Goal: Task Accomplishment & Management: Use online tool/utility

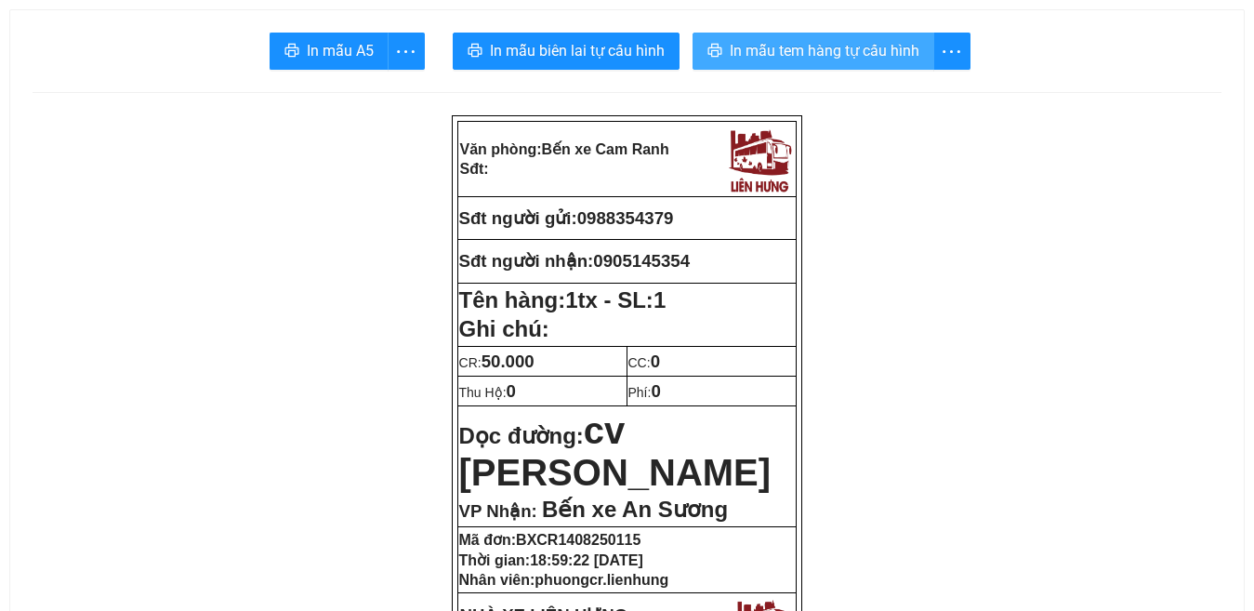
click at [783, 52] on span "In mẫu tem hàng tự cấu hình" at bounding box center [825, 50] width 190 height 23
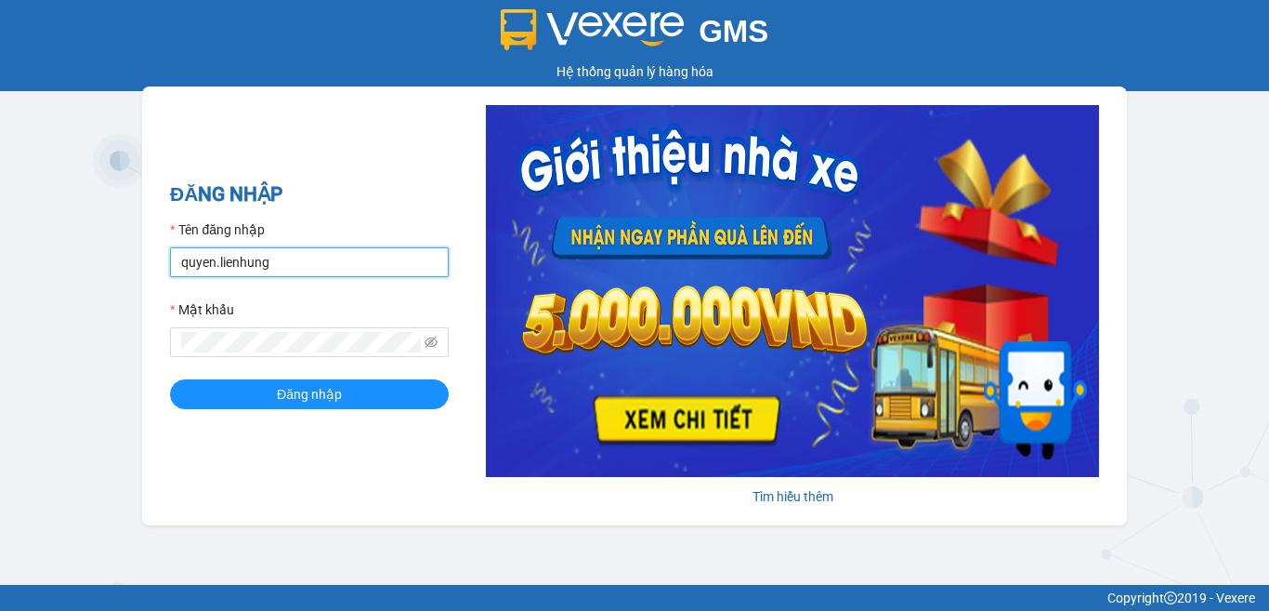
click at [334, 262] on input "quyen.lienhung" at bounding box center [309, 262] width 279 height 30
type input "phuongcr.lienhung"
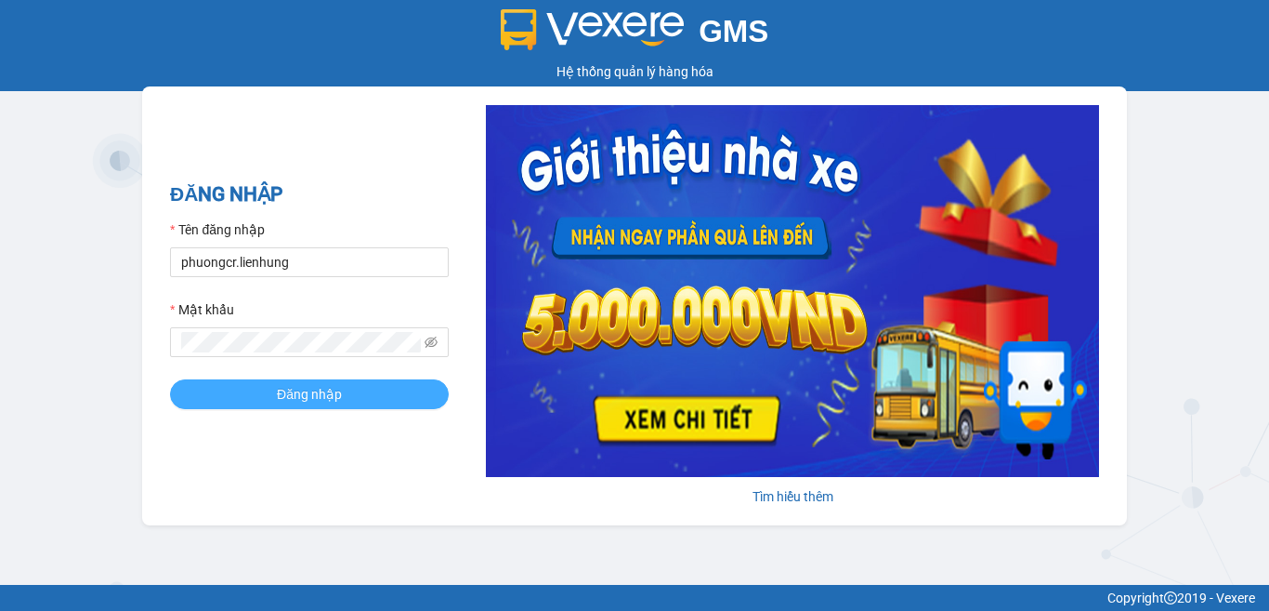
click at [325, 394] on span "Đăng nhập" at bounding box center [309, 394] width 65 height 20
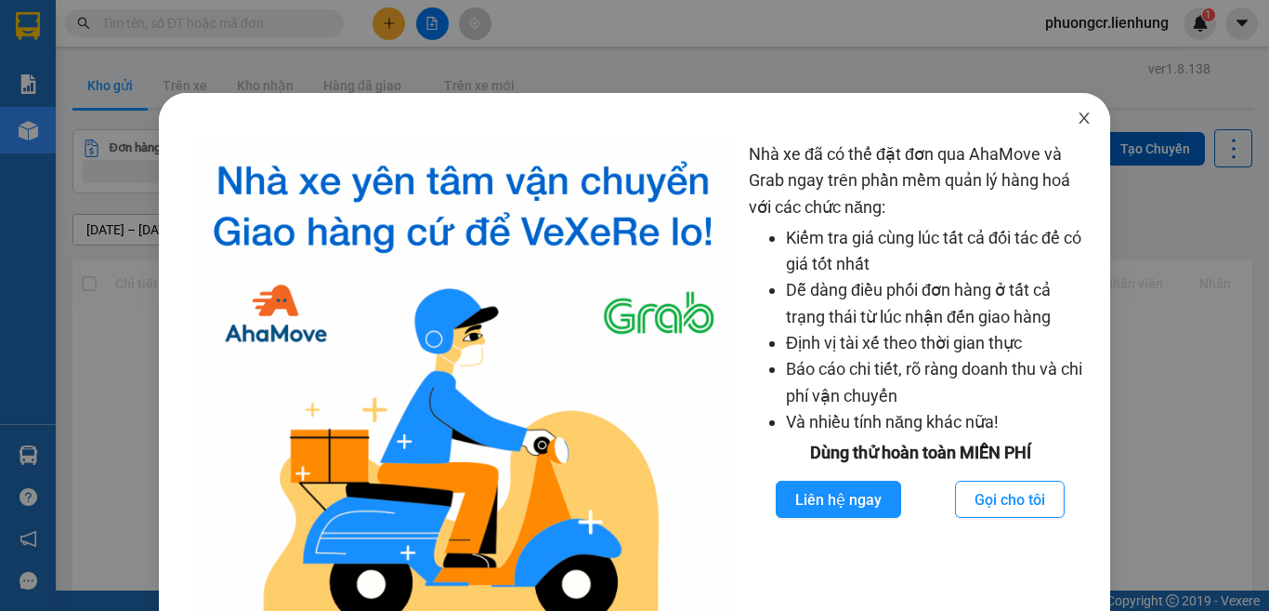
click at [1077, 120] on icon "close" at bounding box center [1084, 118] width 15 height 15
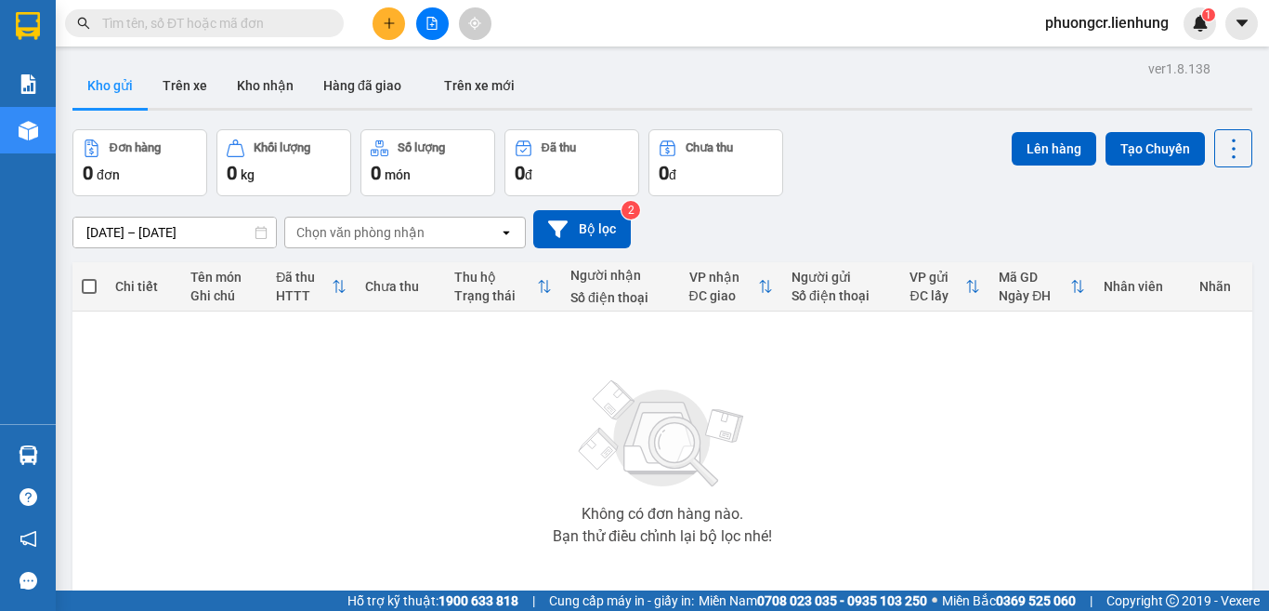
click at [277, 19] on input "text" at bounding box center [211, 23] width 219 height 20
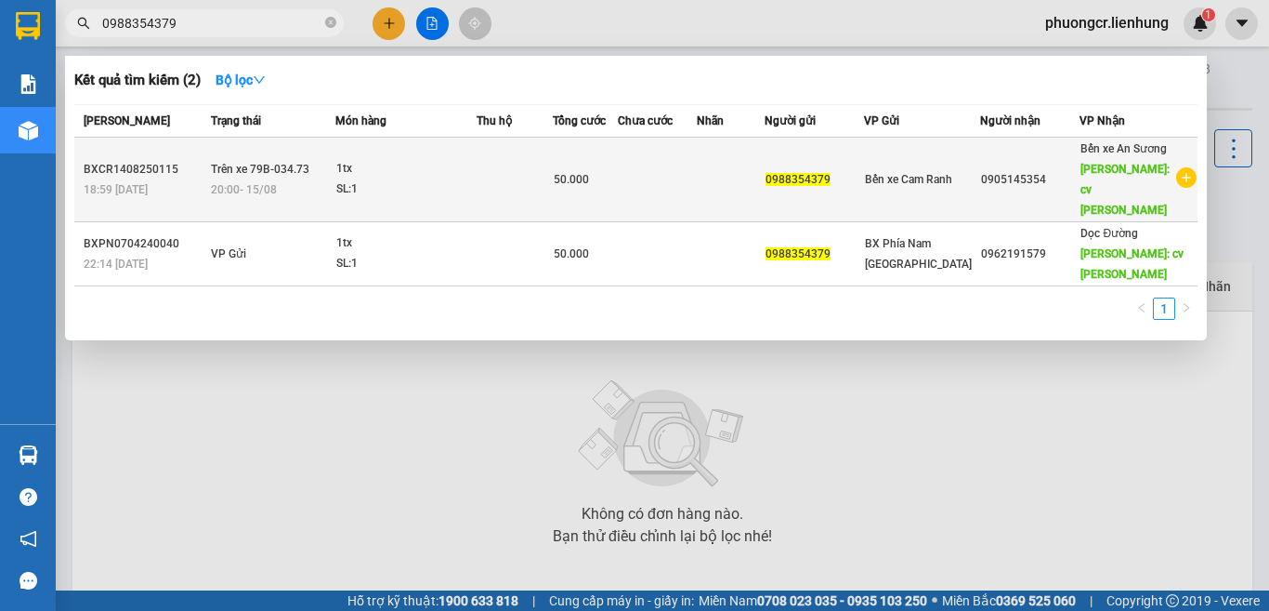
type input "0988354379"
click at [430, 190] on div "SL: 1" at bounding box center [405, 189] width 139 height 20
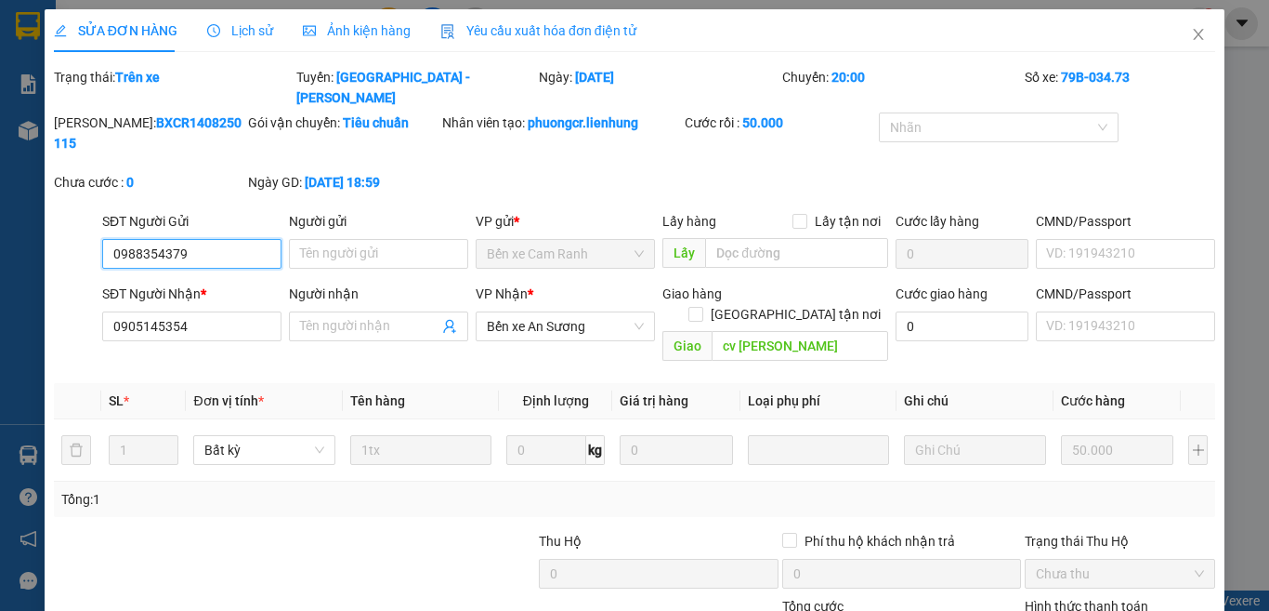
type input "0988354379"
type input "0905145354"
type input "cv linh xuân"
type input "50.000"
click at [1191, 36] on icon "close" at bounding box center [1198, 34] width 15 height 15
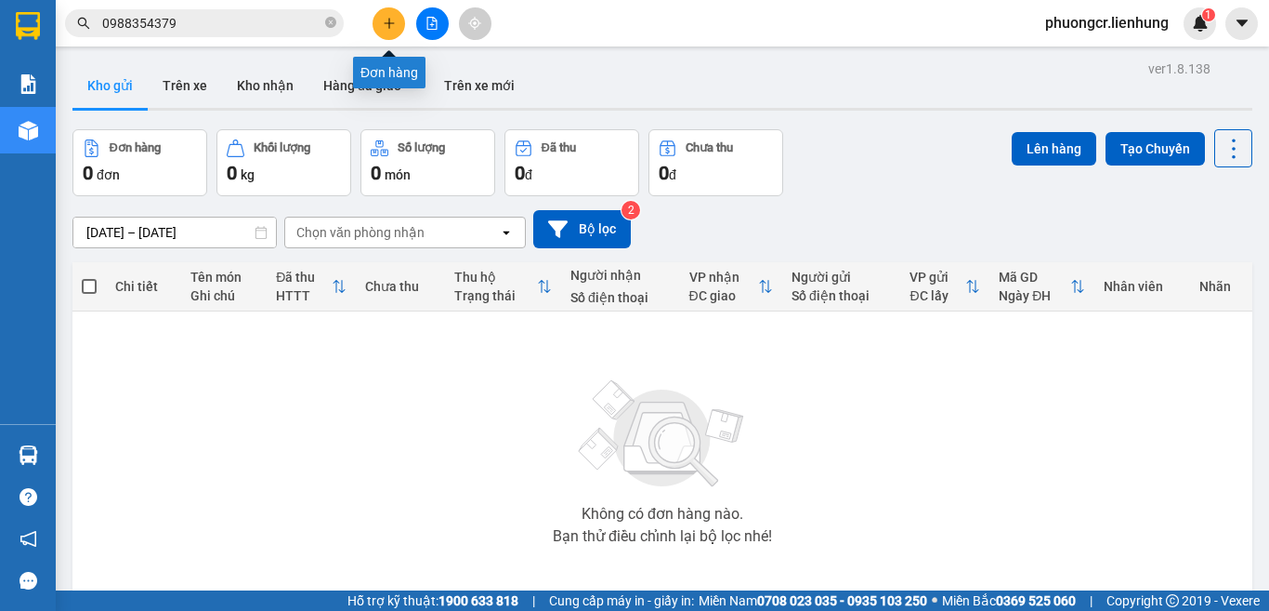
click at [383, 23] on icon "plus" at bounding box center [389, 23] width 13 height 13
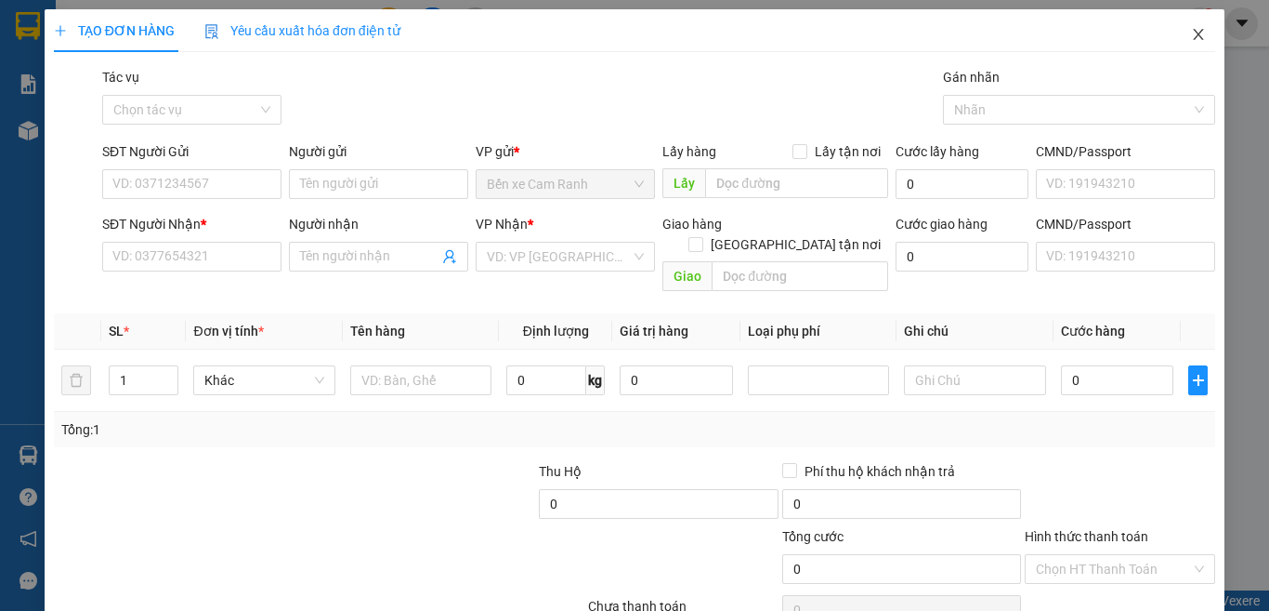
drag, startPoint x: 1183, startPoint y: 22, endPoint x: 1183, endPoint y: 39, distance: 16.7
click at [1183, 22] on span "Close" at bounding box center [1199, 35] width 52 height 52
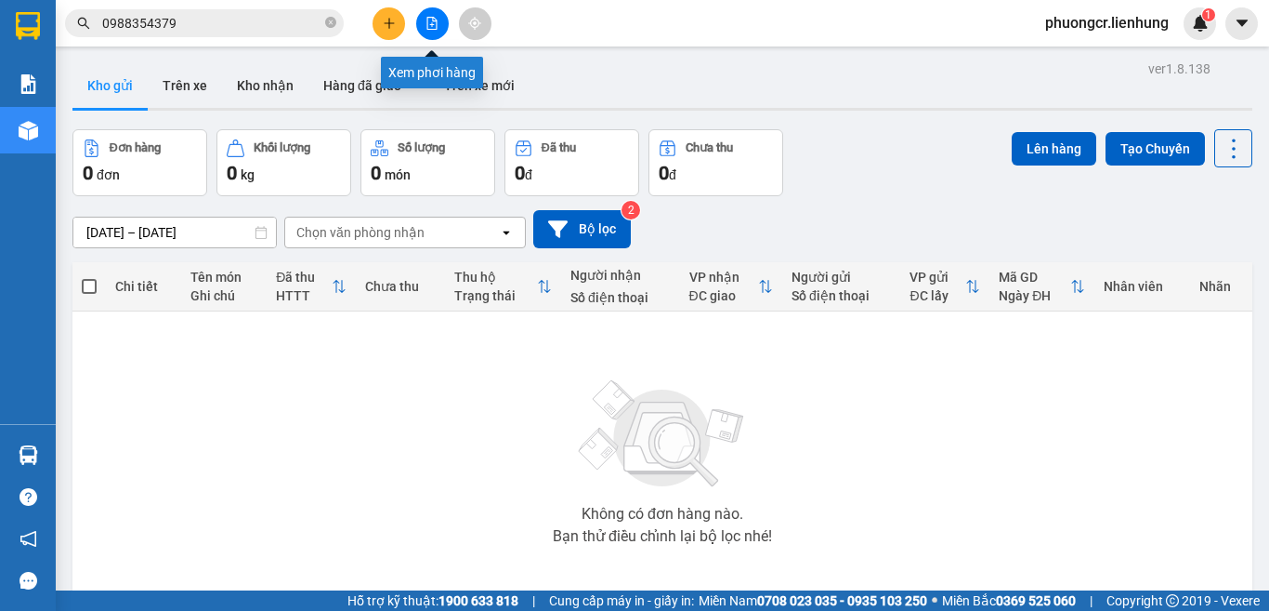
click at [431, 24] on icon "file-add" at bounding box center [432, 23] width 13 height 13
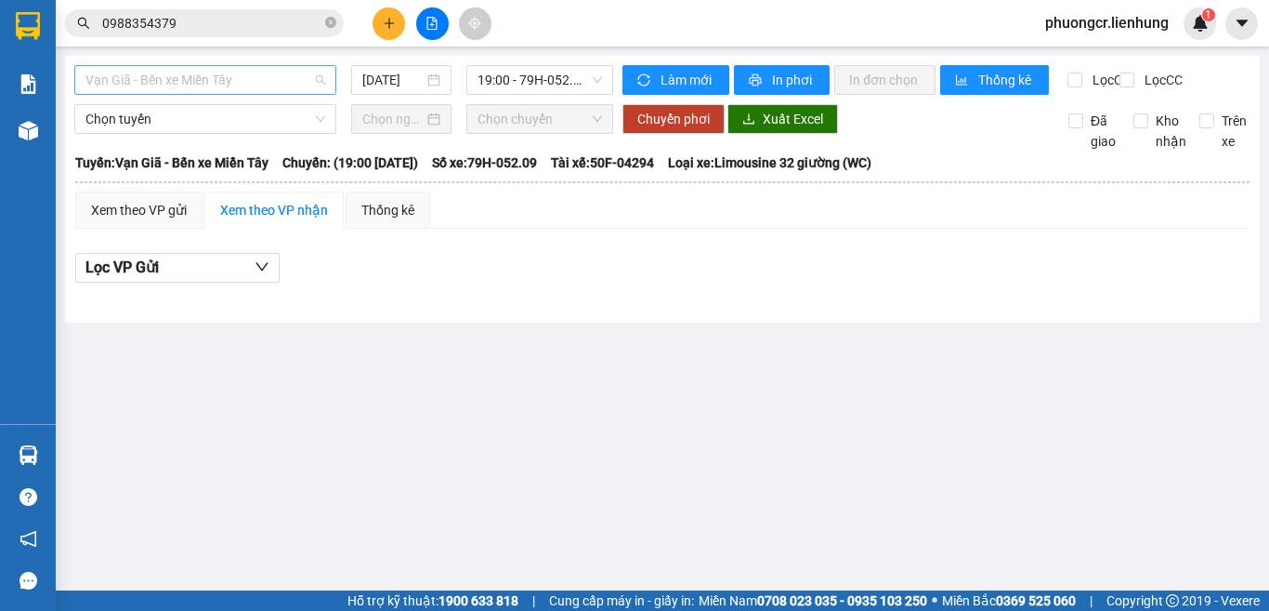
click at [265, 79] on span "Vạn Giã - Bến xe Miền Tây" at bounding box center [205, 80] width 240 height 28
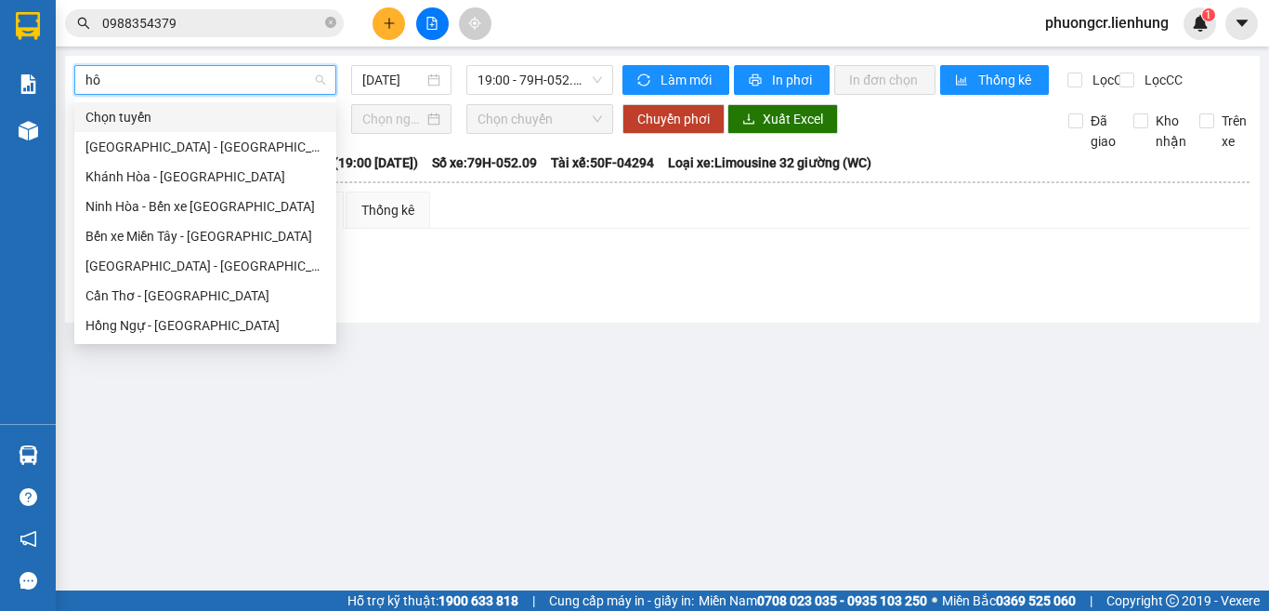
type input "h"
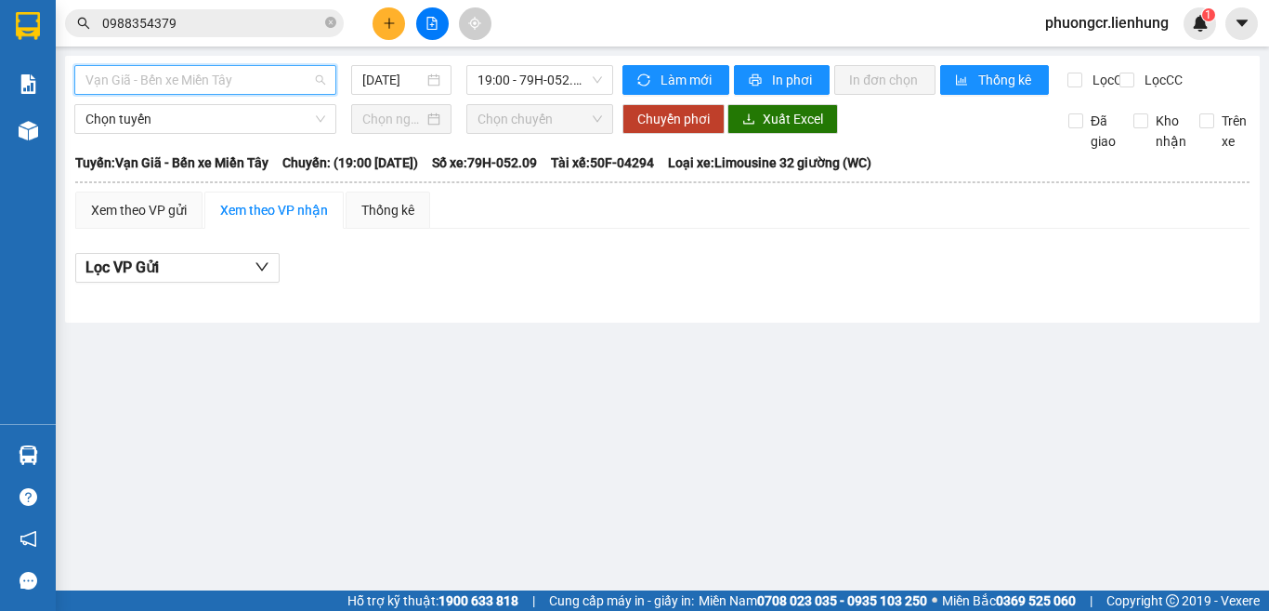
click at [248, 82] on span "Vạn Giã - Bến xe Miền Tây" at bounding box center [205, 80] width 240 height 28
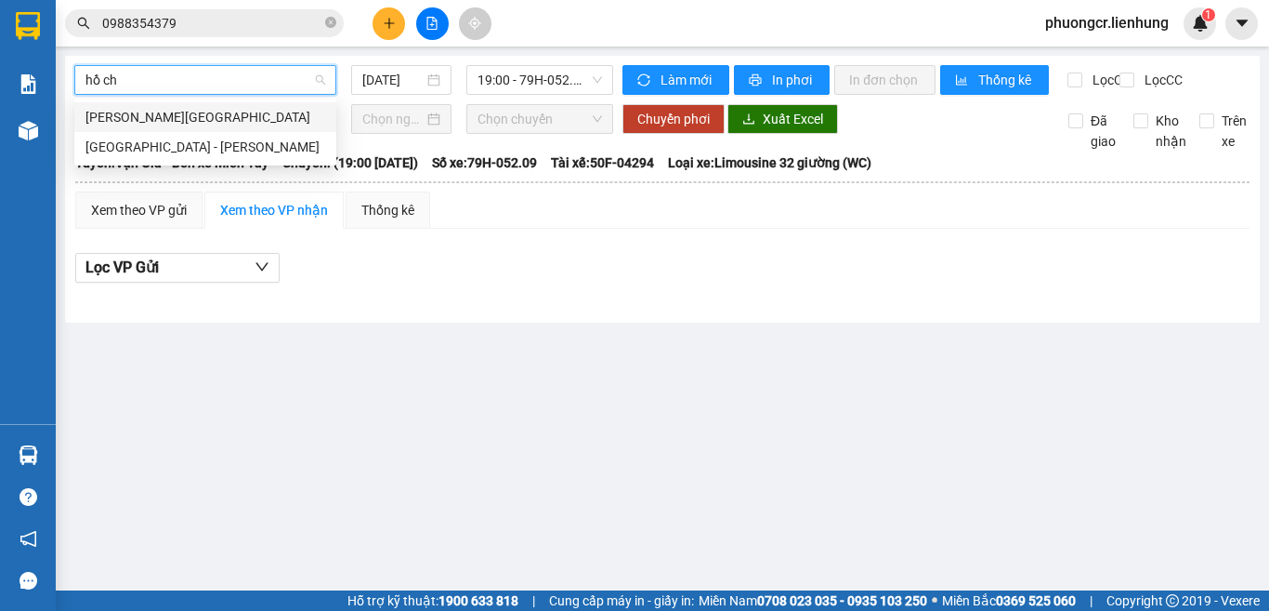
type input "hồ chi"
drag, startPoint x: 167, startPoint y: 147, endPoint x: 486, endPoint y: 346, distance: 375.7
click at [167, 147] on div "Nha Trang - Hồ Chí Minh" at bounding box center [205, 147] width 240 height 20
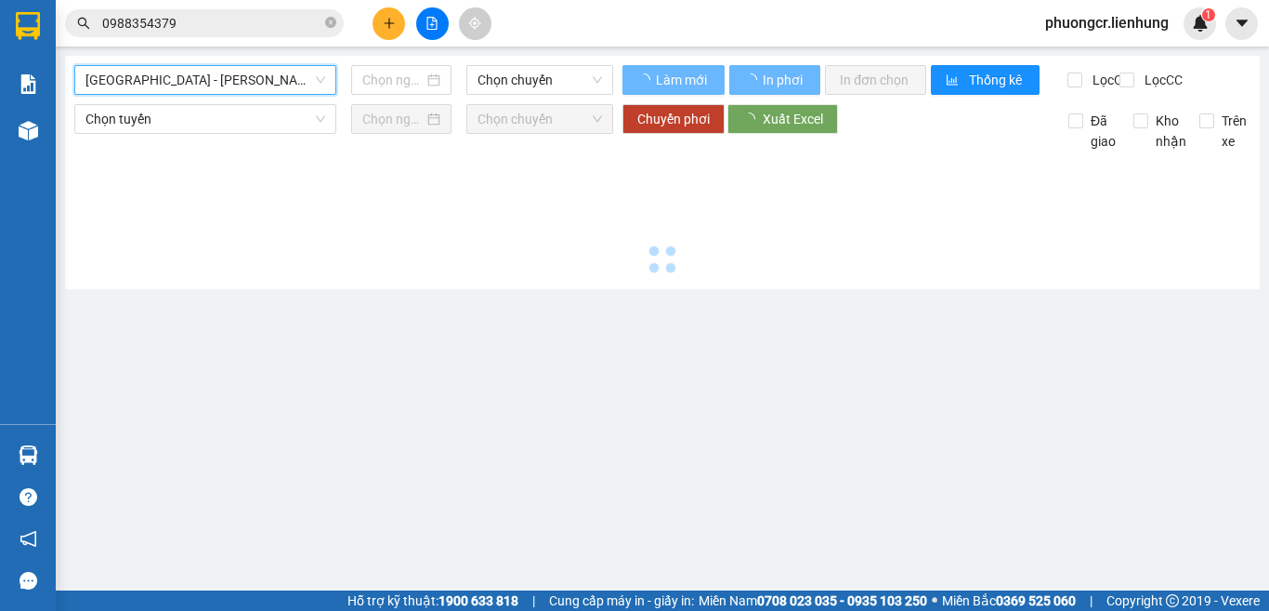
type input "14/08/2025"
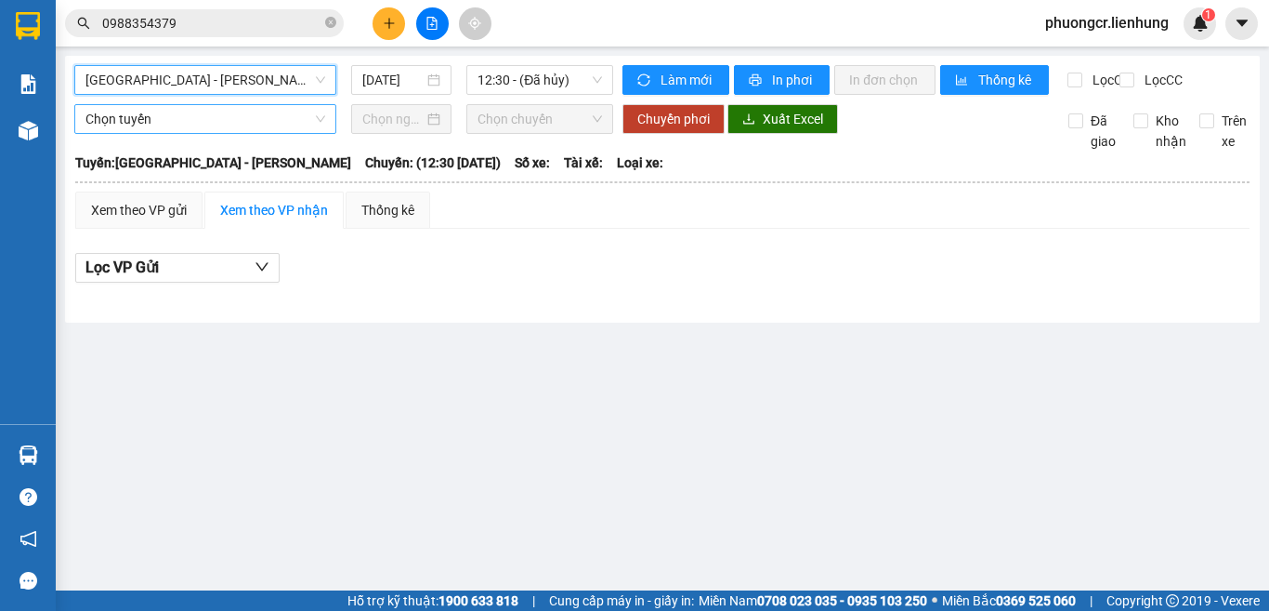
click at [217, 133] on span "Chọn tuyến" at bounding box center [205, 119] width 240 height 28
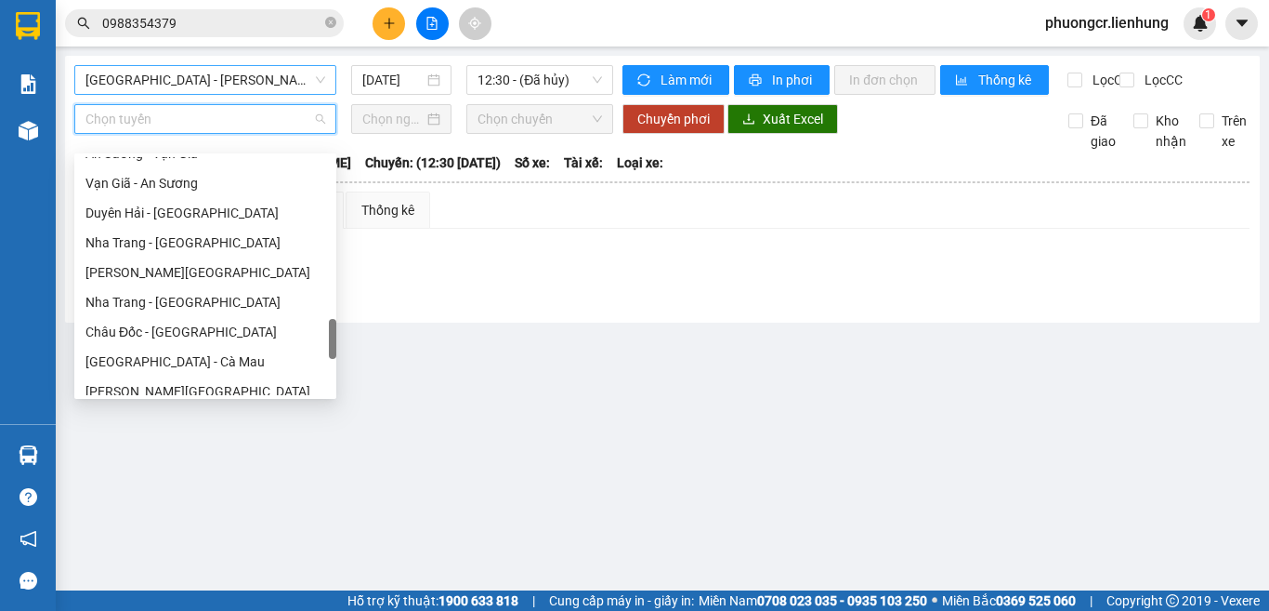
scroll to position [1517, 0]
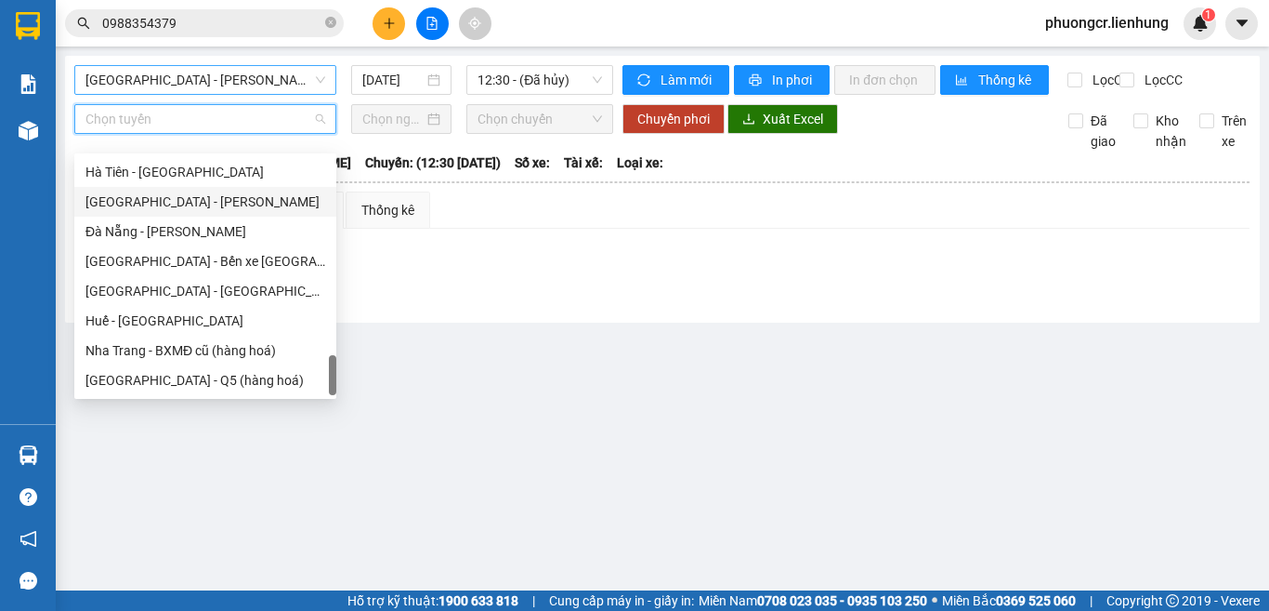
drag, startPoint x: 206, startPoint y: 200, endPoint x: 322, endPoint y: 264, distance: 132.7
click at [206, 200] on div "Nha Trang - Hồ Chí Minh" at bounding box center [205, 201] width 240 height 20
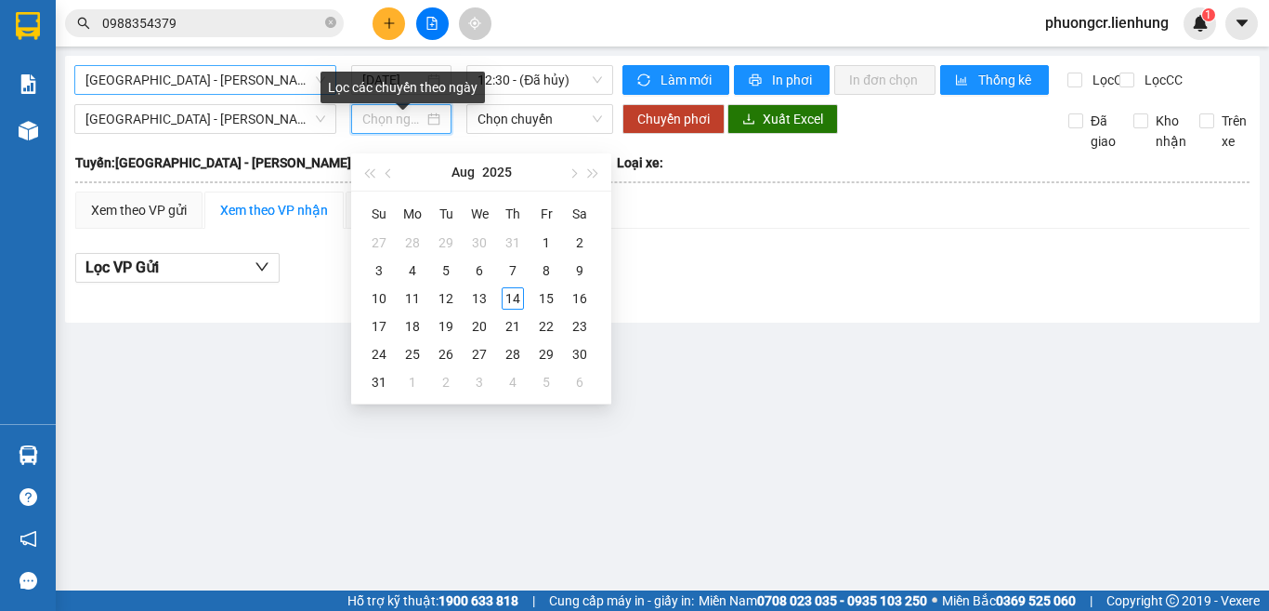
click at [414, 129] on input at bounding box center [392, 119] width 61 height 20
type input "22/08/2025"
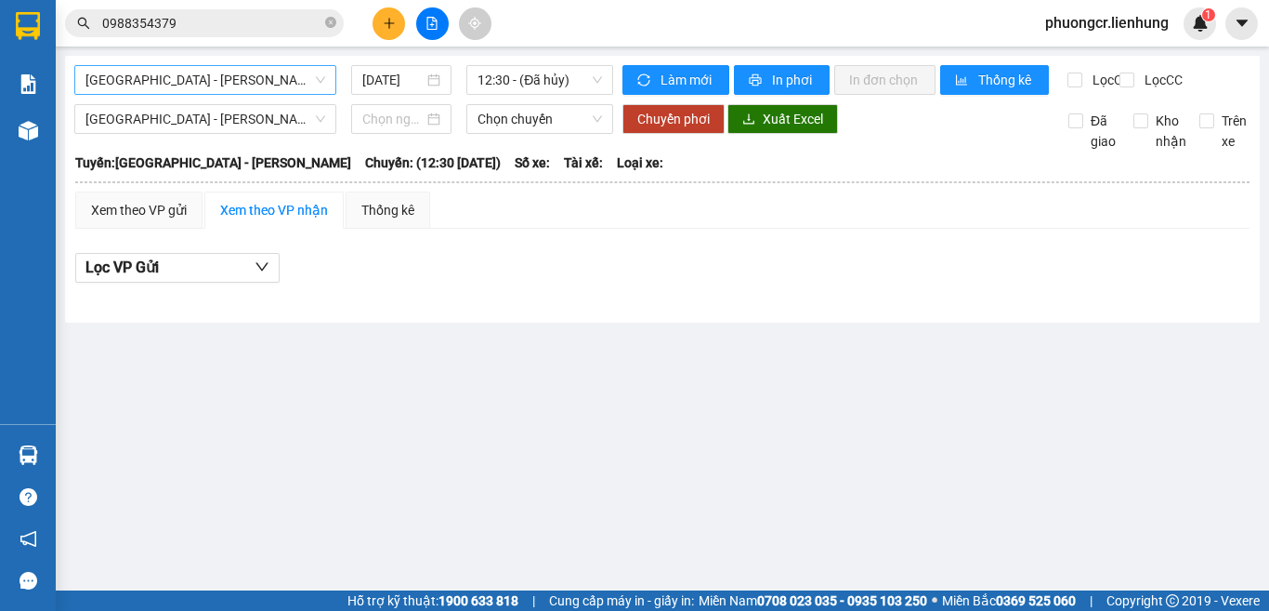
click at [853, 396] on main "Nha Trang - Hồ Chí Minh 14/08/2025 12:30 - (Đã hủy) Làm mới In phơi In đơn chọn…" at bounding box center [634, 295] width 1269 height 590
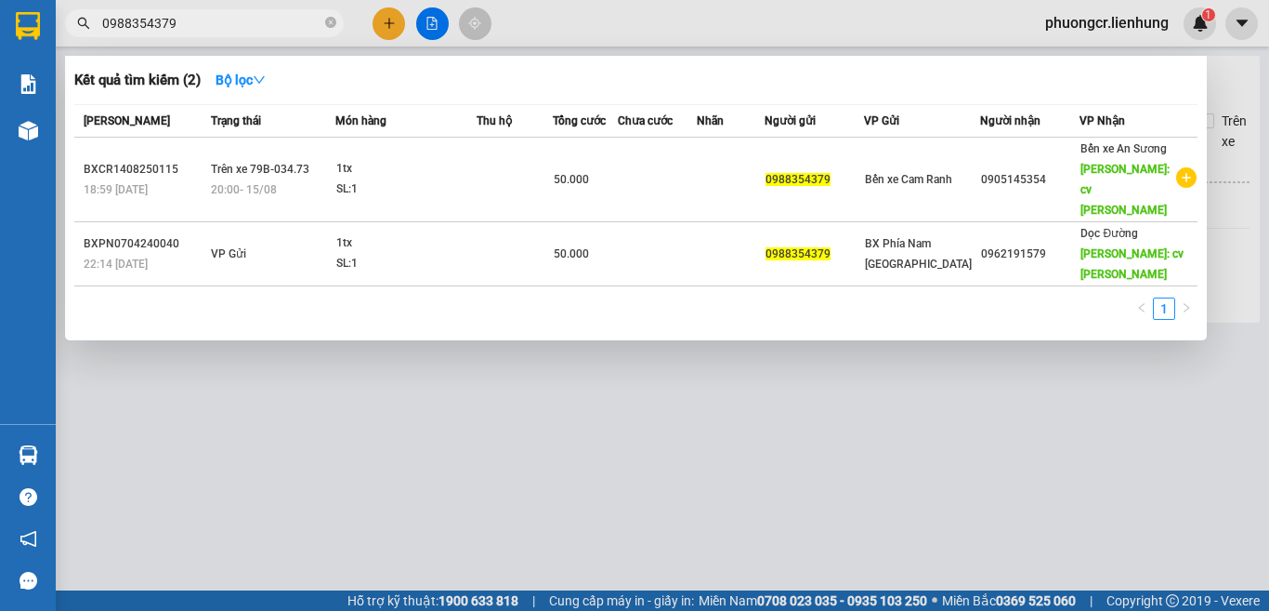
click at [250, 23] on input "0988354379" at bounding box center [211, 23] width 219 height 20
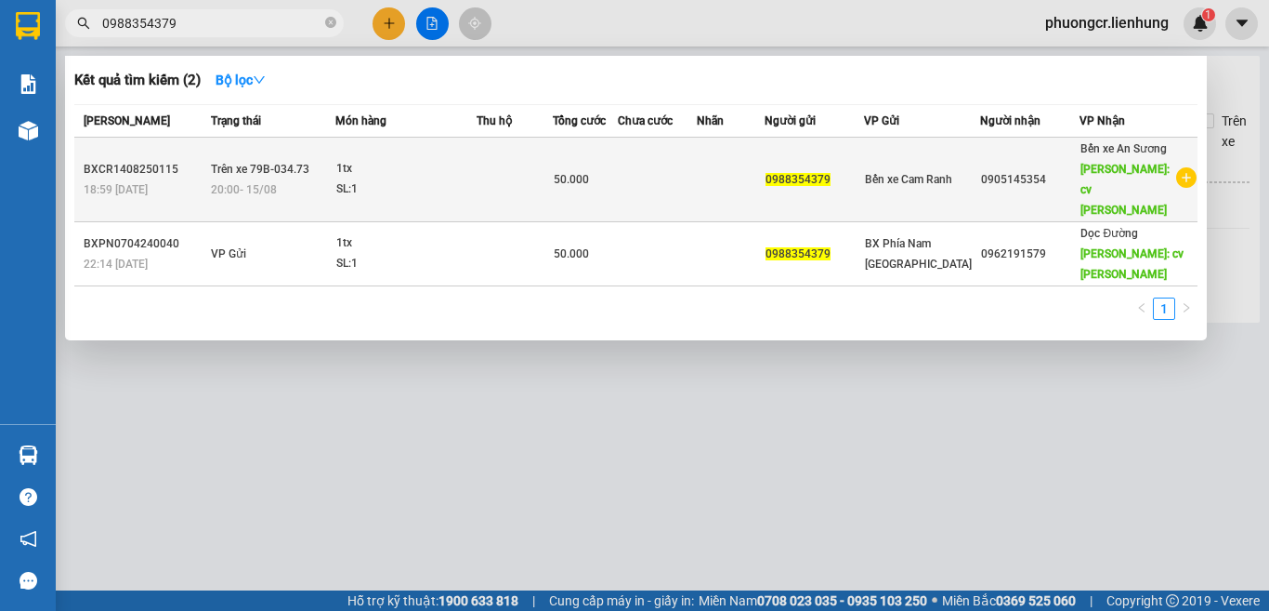
click at [1181, 181] on icon "plus-circle" at bounding box center [1187, 177] width 20 height 20
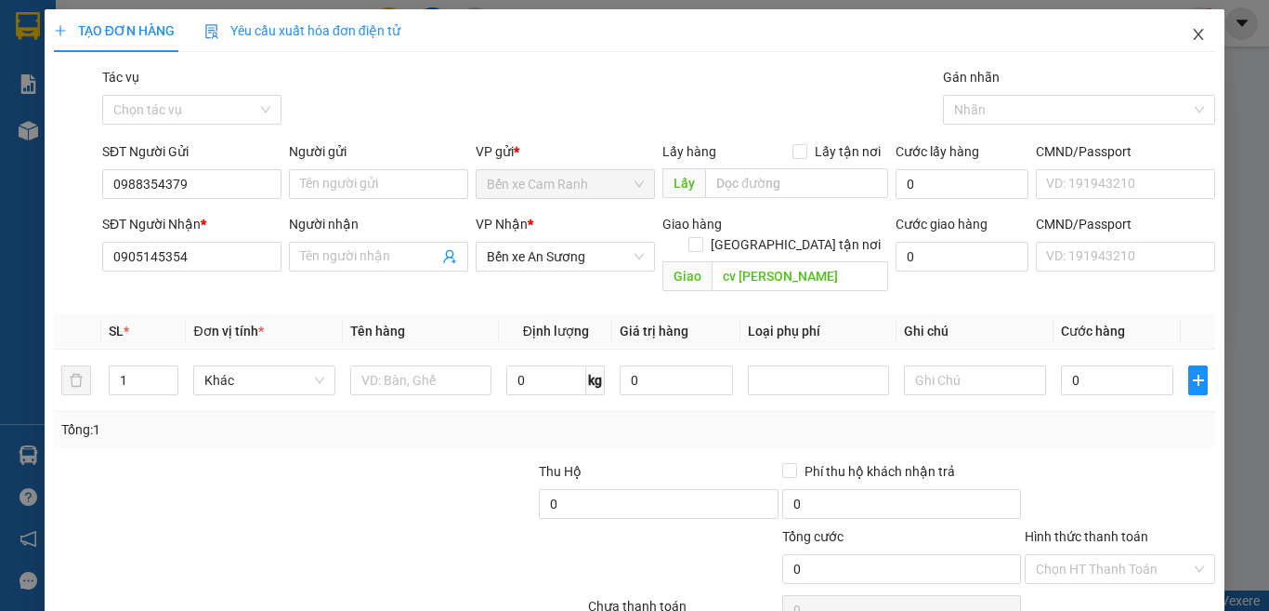
click at [1181, 25] on span "Close" at bounding box center [1199, 35] width 52 height 52
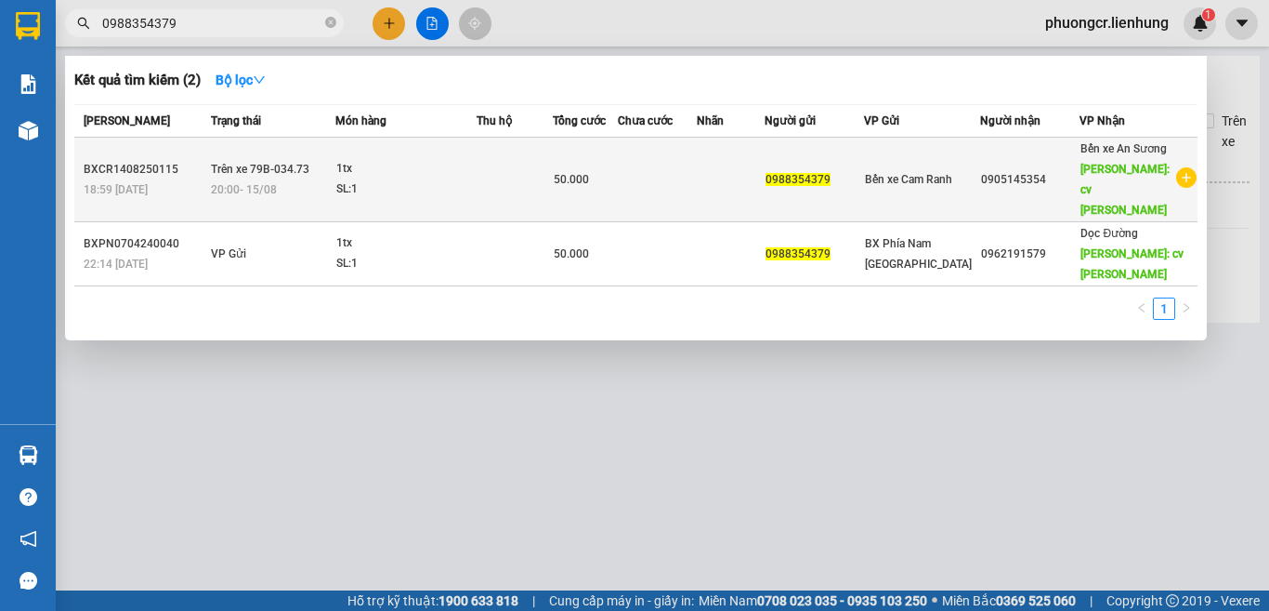
click at [686, 193] on td at bounding box center [657, 180] width 79 height 85
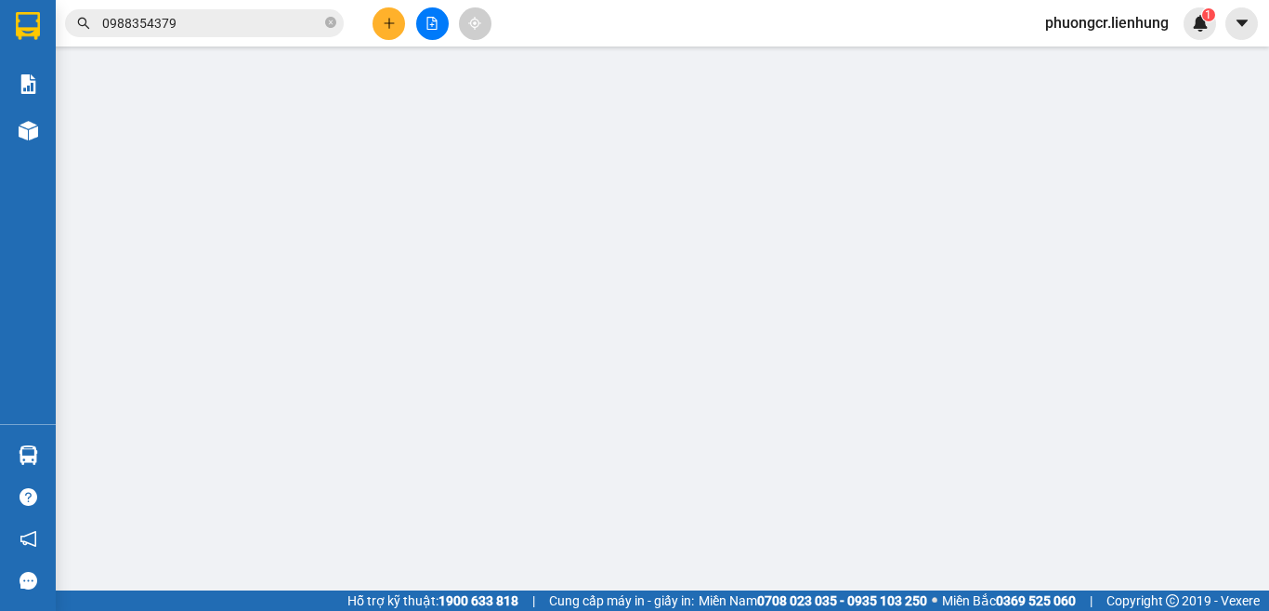
type input "0988354379"
type input "0905145354"
type input "cv linh xuân"
type input "50.000"
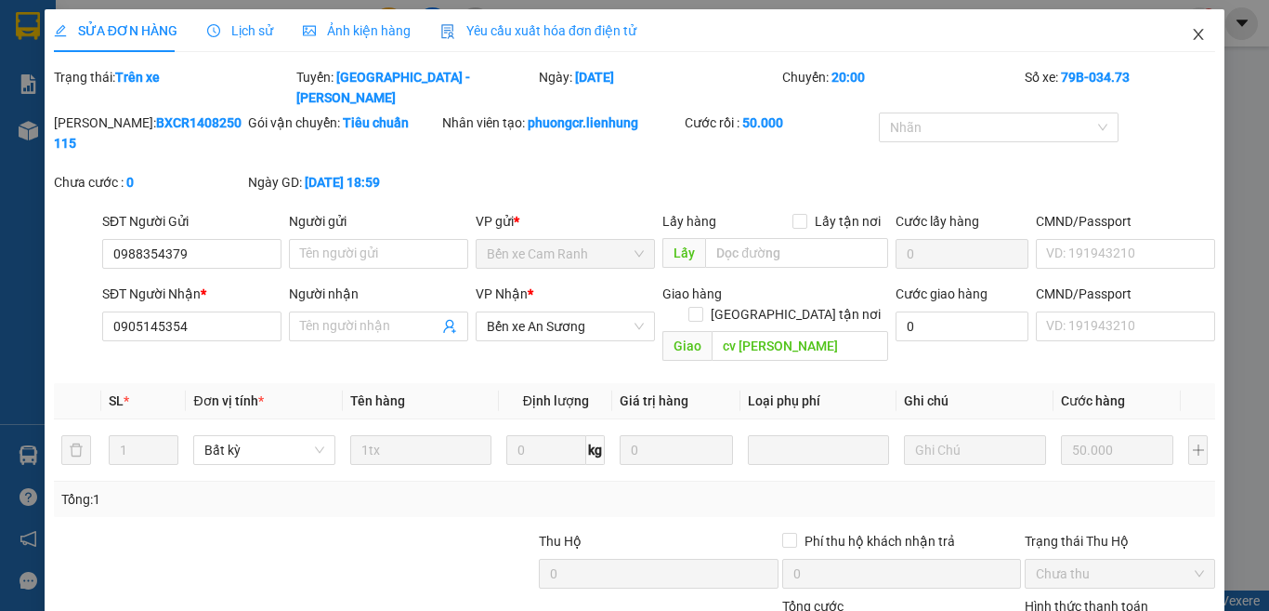
click at [1191, 37] on icon "close" at bounding box center [1198, 34] width 15 height 15
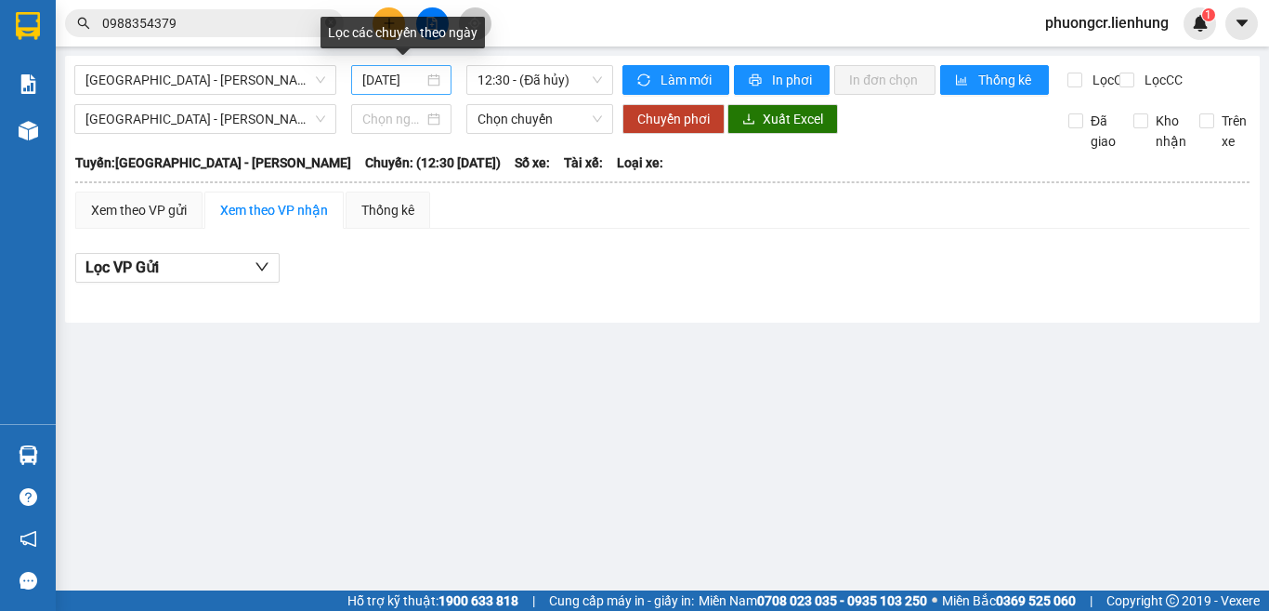
click at [401, 79] on input "14/08/2025" at bounding box center [392, 80] width 61 height 20
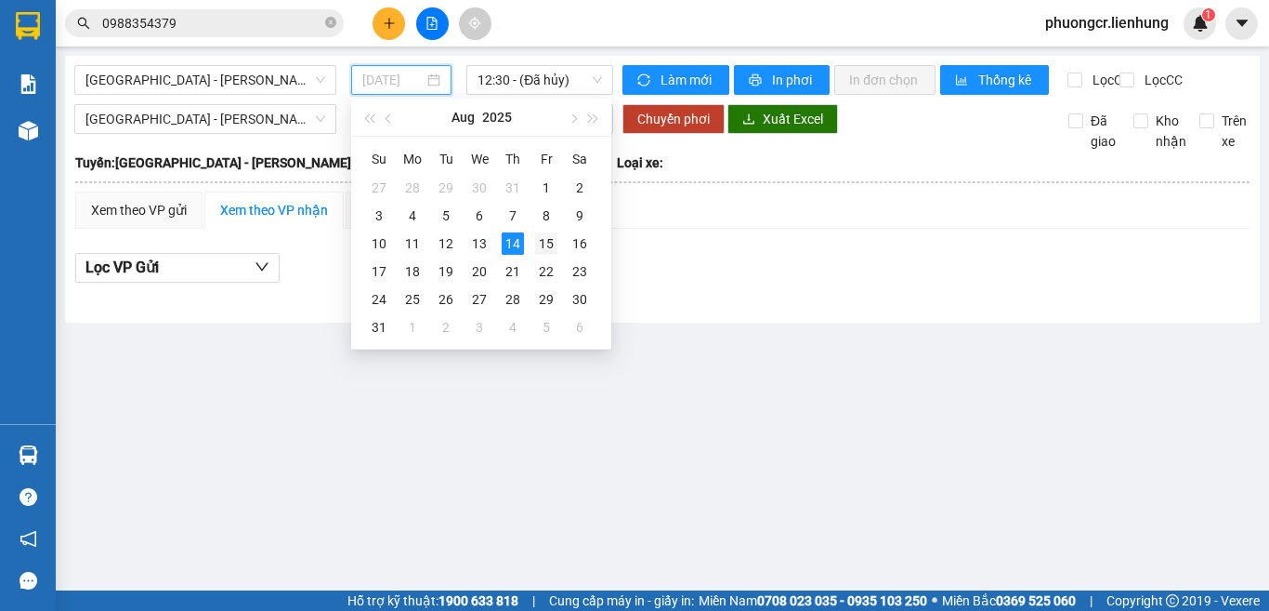
click at [539, 244] on div "15" at bounding box center [546, 243] width 22 height 22
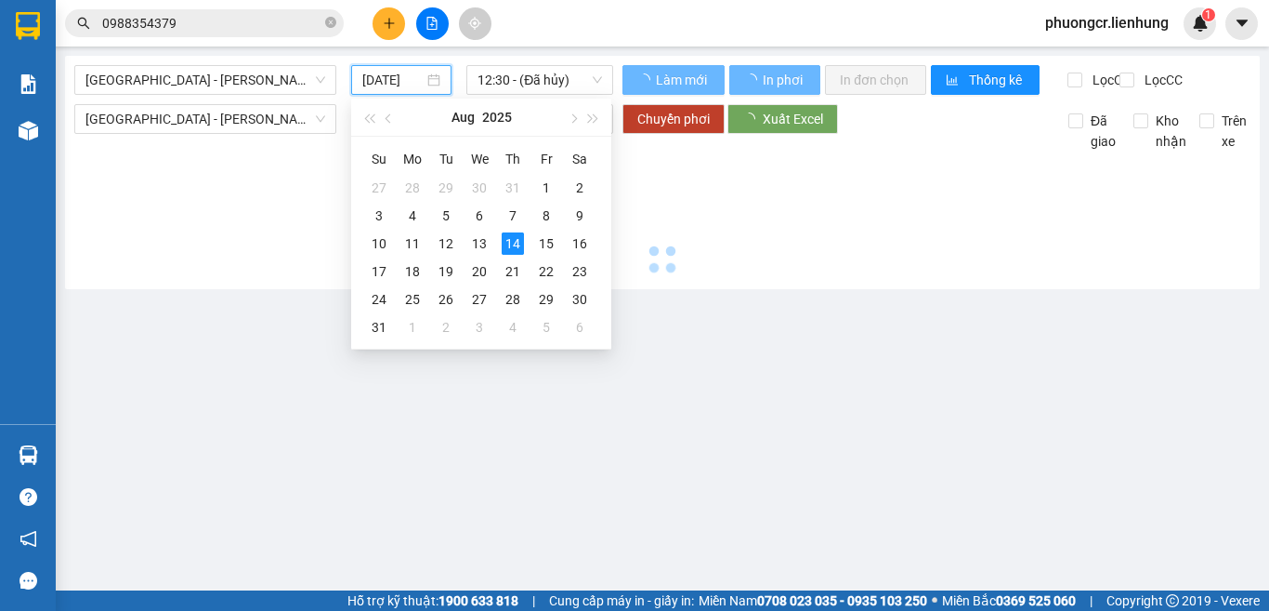
type input "15/08/2025"
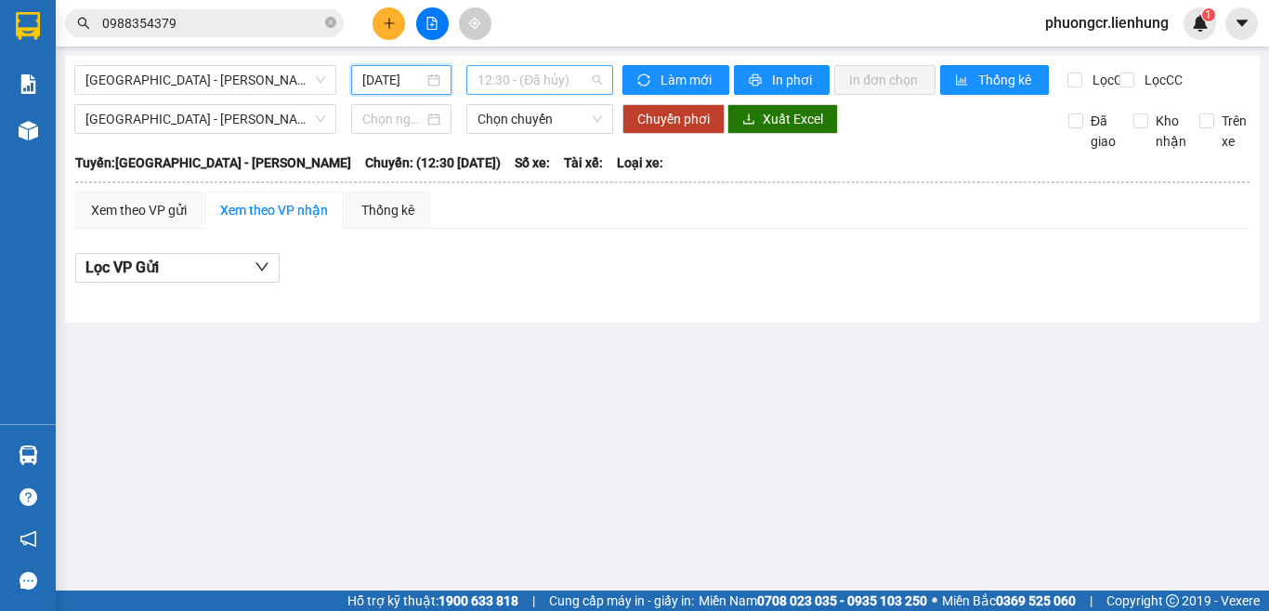
click at [587, 79] on span "12:30 - (Đã hủy)" at bounding box center [540, 80] width 125 height 28
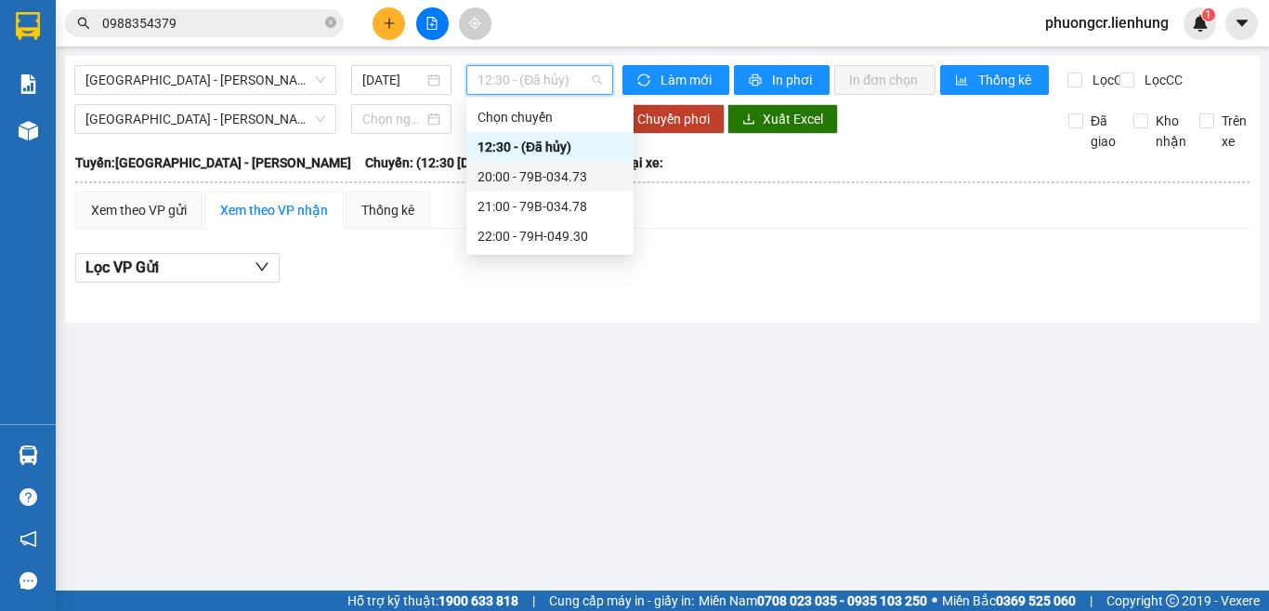
click at [538, 175] on div "20:00 - 79B-034.73" at bounding box center [550, 176] width 145 height 20
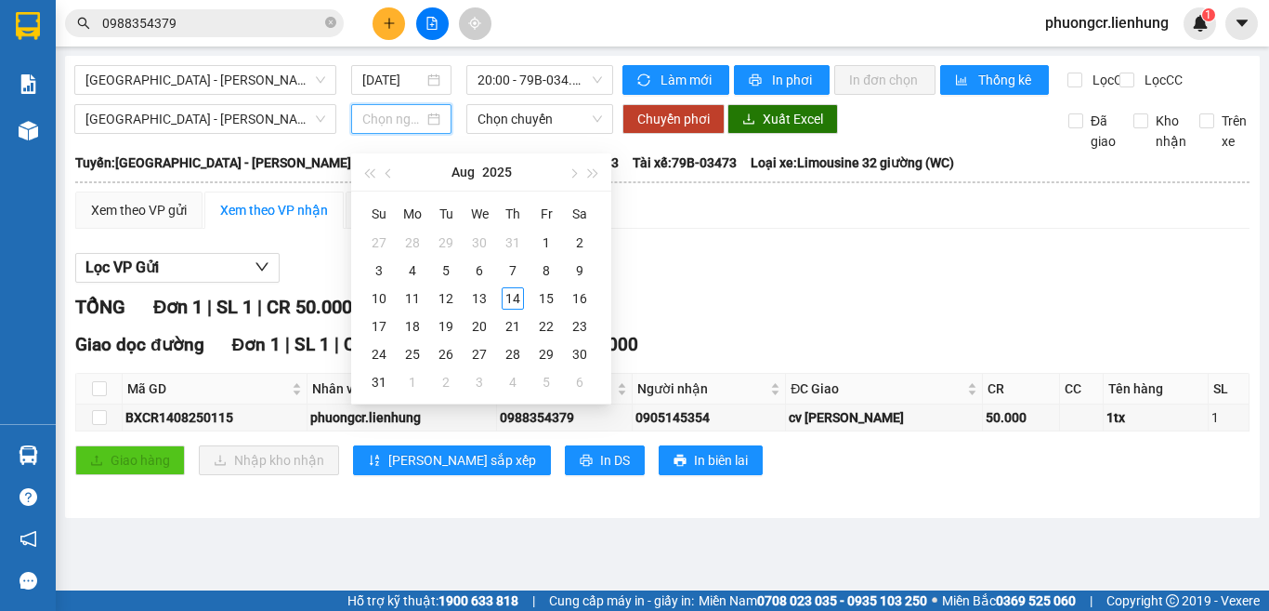
click at [400, 129] on input at bounding box center [392, 119] width 61 height 20
type input "14/08/2025"
click at [516, 296] on div "14" at bounding box center [513, 298] width 22 height 22
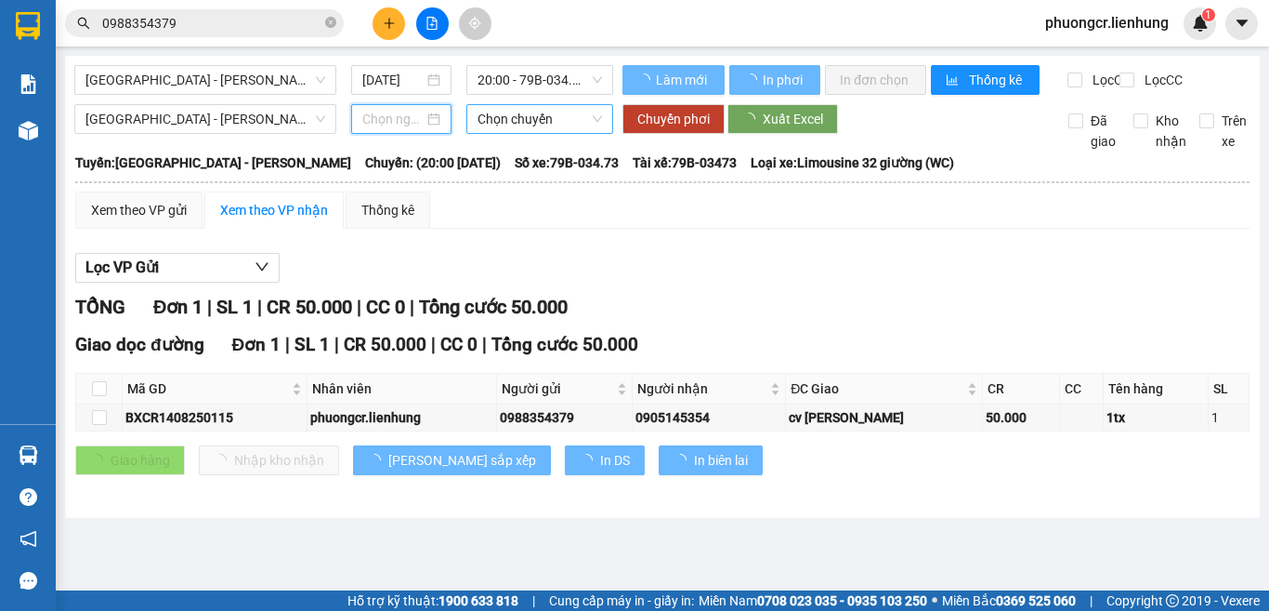
type input "14/08/2025"
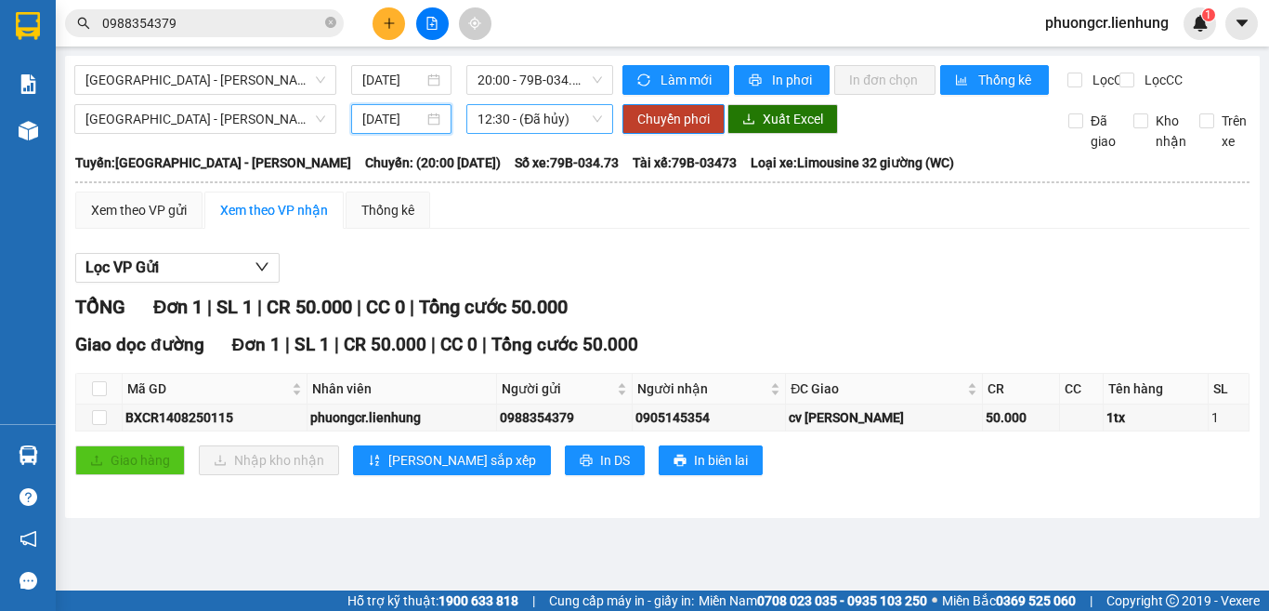
click at [583, 133] on span "12:30 - (Đã hủy)" at bounding box center [540, 119] width 125 height 28
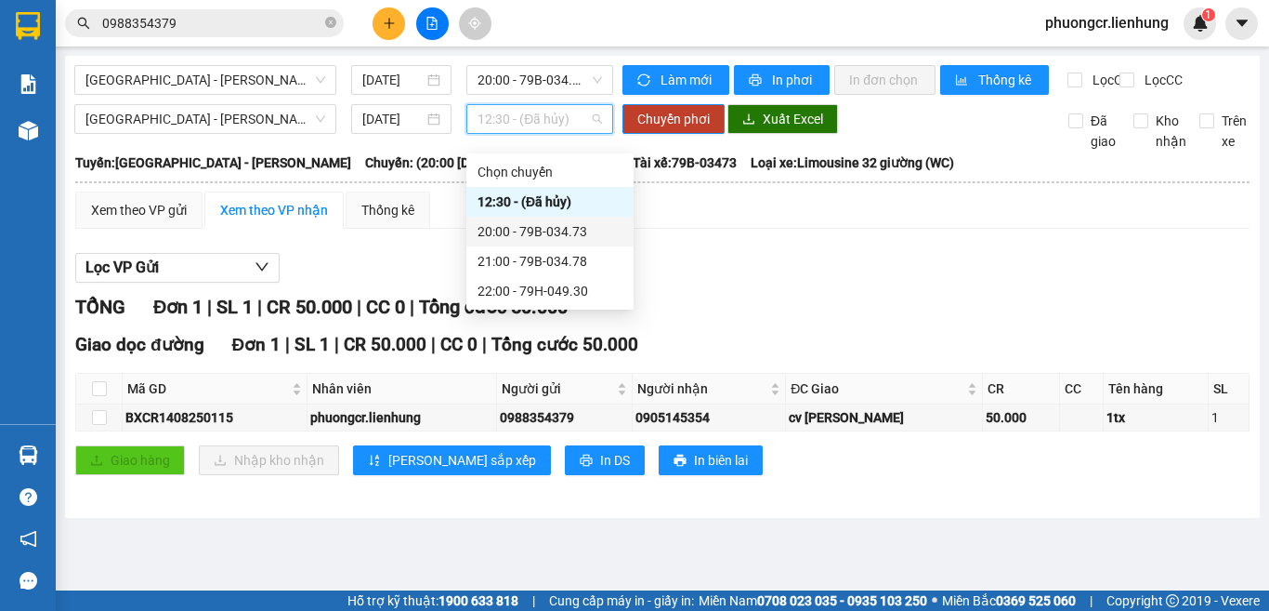
drag, startPoint x: 528, startPoint y: 230, endPoint x: 820, endPoint y: 230, distance: 291.8
click at [528, 230] on div "20:00 - 79B-034.73" at bounding box center [550, 231] width 145 height 20
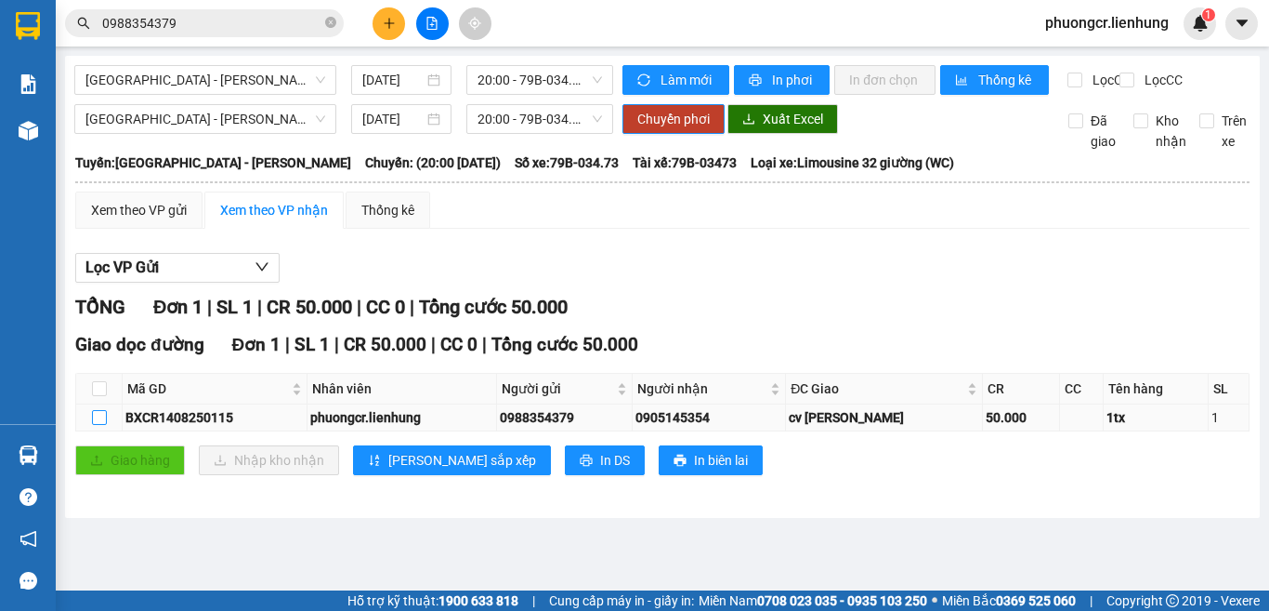
click at [101, 425] on input "checkbox" at bounding box center [99, 417] width 15 height 15
checkbox input "true"
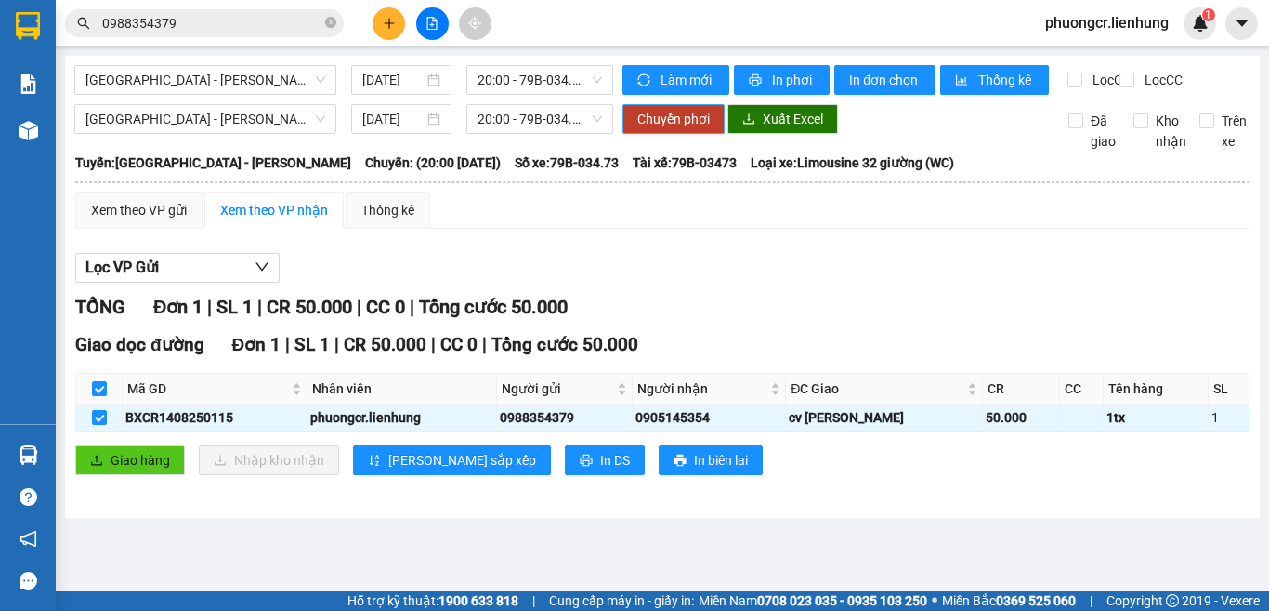
click at [672, 129] on span "Chuyển phơi" at bounding box center [674, 119] width 72 height 20
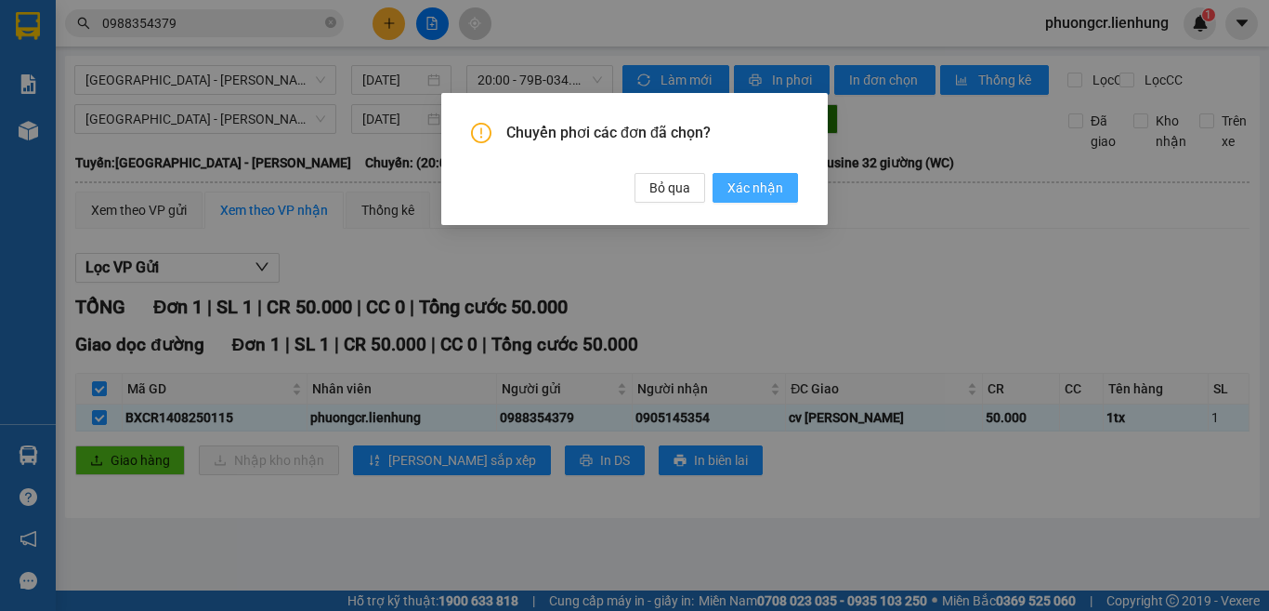
click at [766, 186] on span "Xác nhận" at bounding box center [756, 188] width 56 height 20
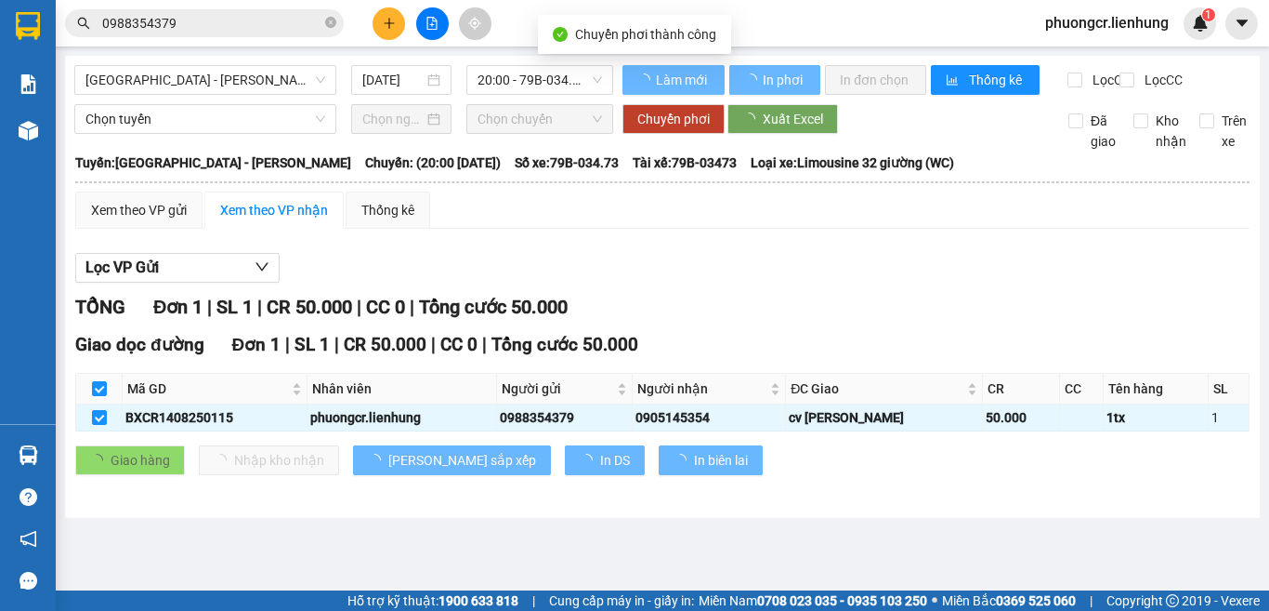
checkbox input "false"
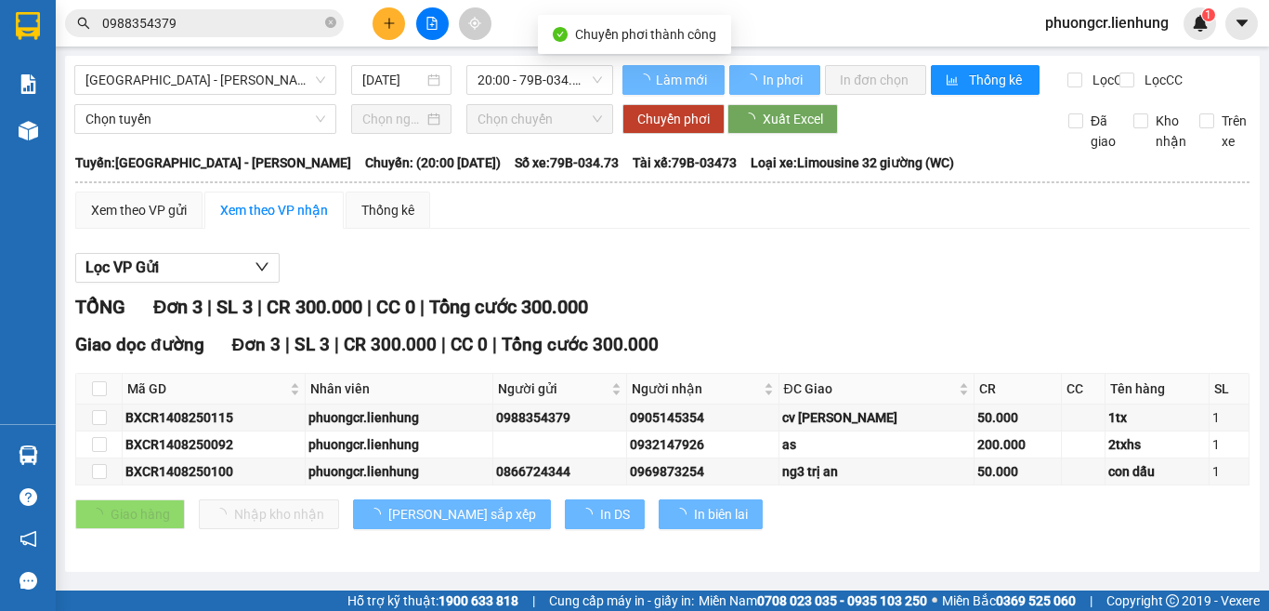
checkbox input "false"
type input "14/08/2025"
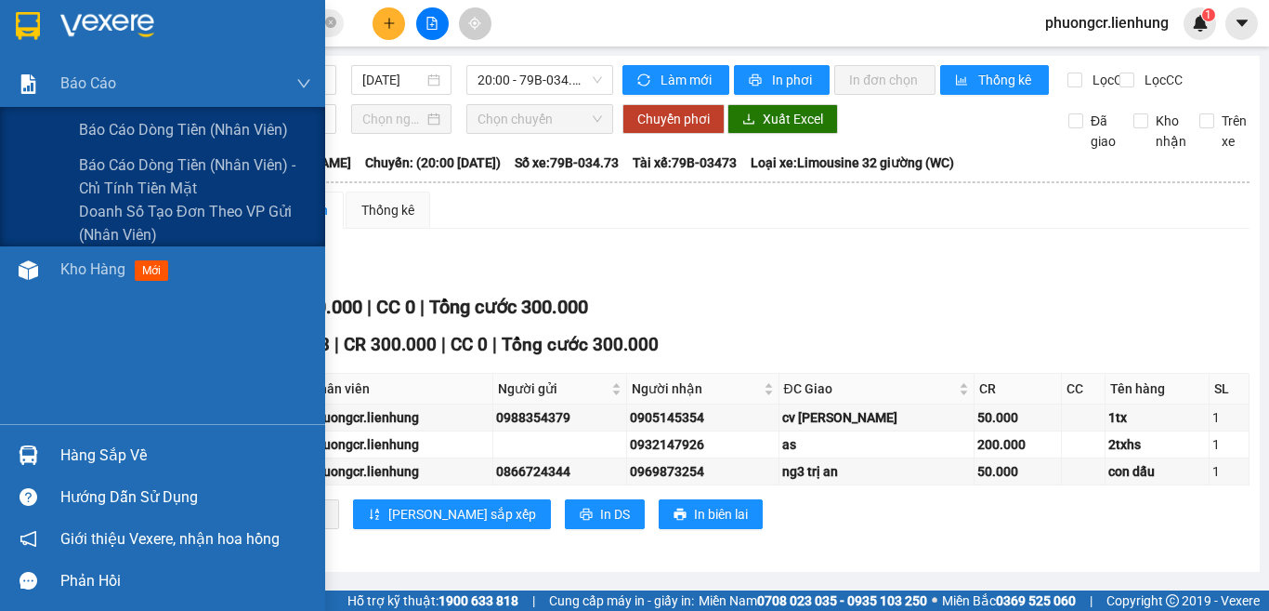
drag, startPoint x: 141, startPoint y: 125, endPoint x: 739, endPoint y: 276, distance: 616.2
click at [141, 125] on span "Báo cáo dòng tiền (nhân viên)" at bounding box center [183, 129] width 209 height 23
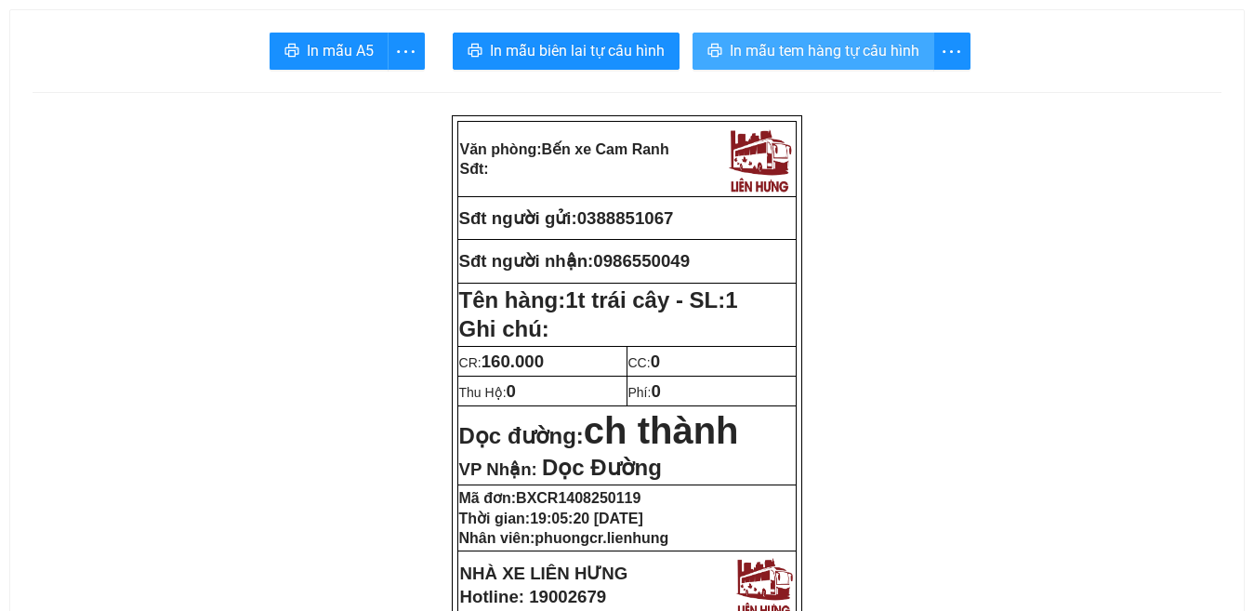
click at [822, 51] on span "In mẫu tem hàng tự cấu hình" at bounding box center [825, 50] width 190 height 23
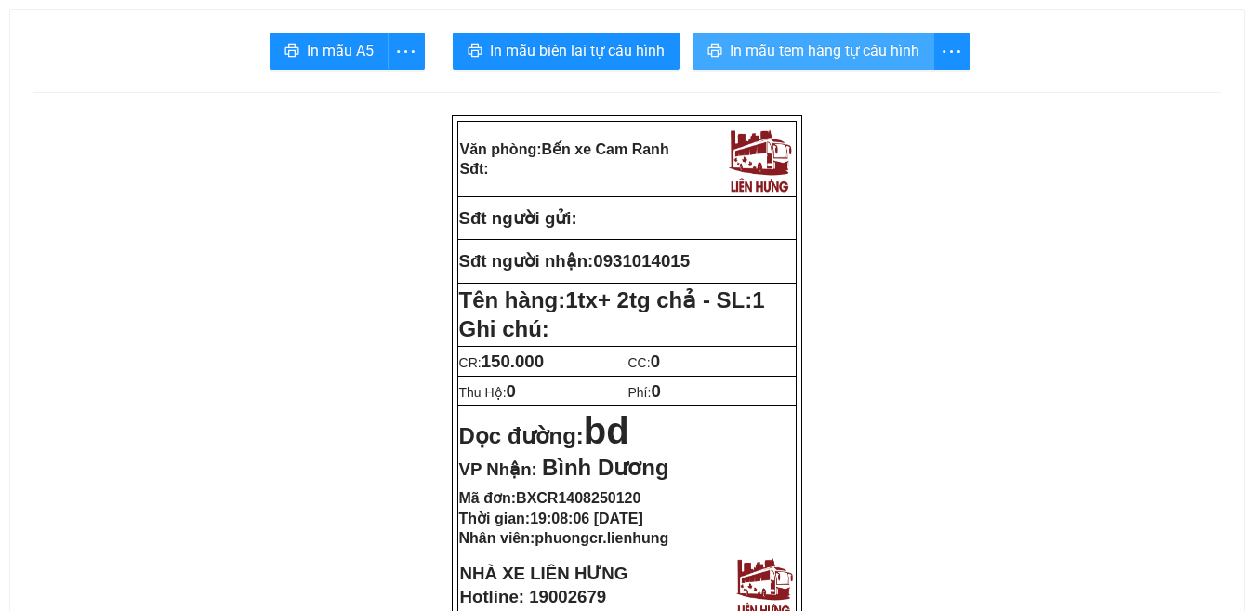
click at [828, 48] on span "In mẫu tem hàng tự cấu hình" at bounding box center [825, 50] width 190 height 23
drag, startPoint x: 839, startPoint y: 46, endPoint x: 964, endPoint y: 229, distance: 220.6
click at [839, 46] on span "In mẫu tem hàng tự cấu hình" at bounding box center [825, 50] width 190 height 23
click at [794, 52] on span "In mẫu tem hàng tự cấu hình" at bounding box center [825, 50] width 190 height 23
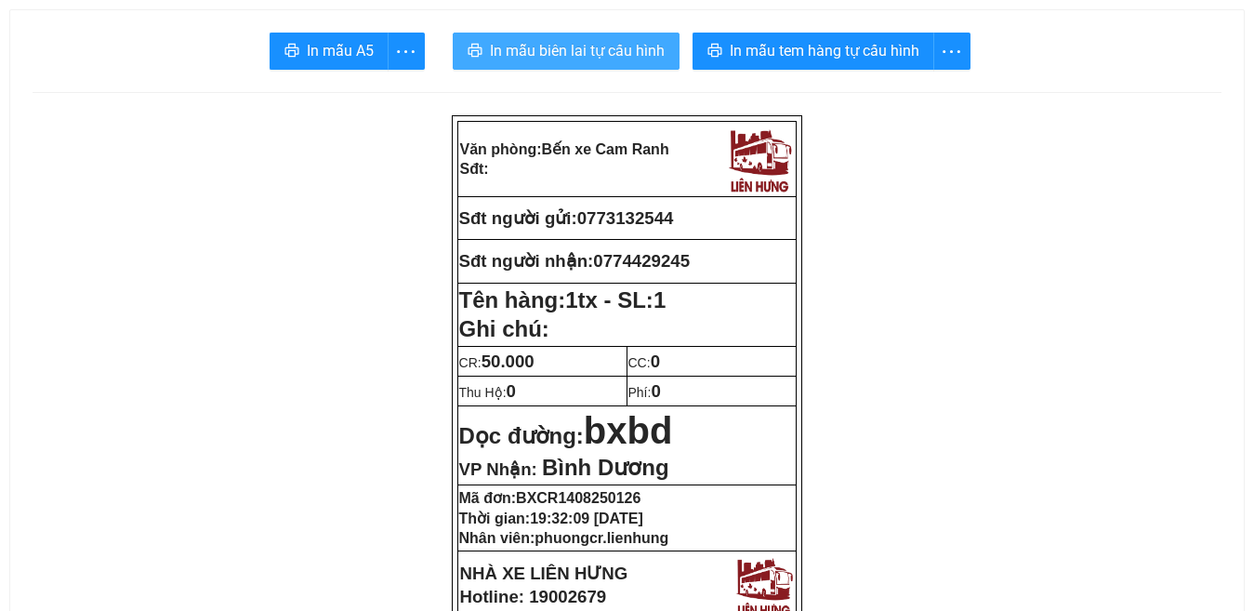
click at [578, 48] on span "In mẫu biên lai tự cấu hình" at bounding box center [577, 50] width 175 height 23
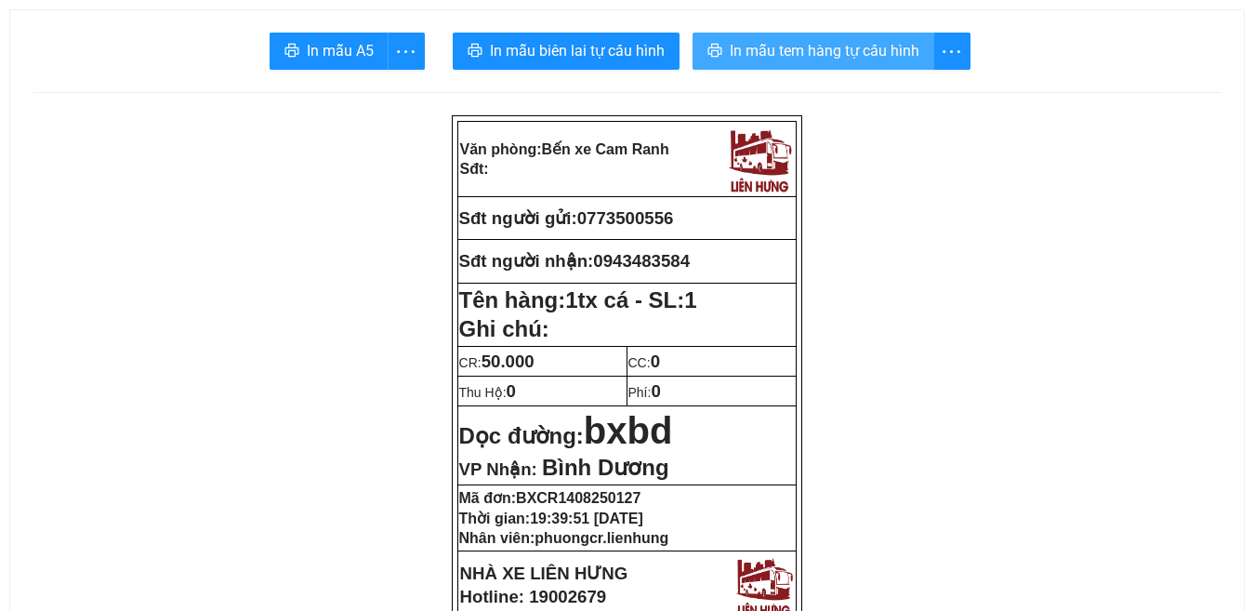
drag, startPoint x: 835, startPoint y: 52, endPoint x: 983, endPoint y: 111, distance: 159.8
click at [835, 52] on span "In mẫu tem hàng tự cấu hình" at bounding box center [825, 50] width 190 height 23
click at [847, 57] on span "In mẫu tem hàng tự cấu hình" at bounding box center [825, 50] width 190 height 23
